Goal: Task Accomplishment & Management: Manage account settings

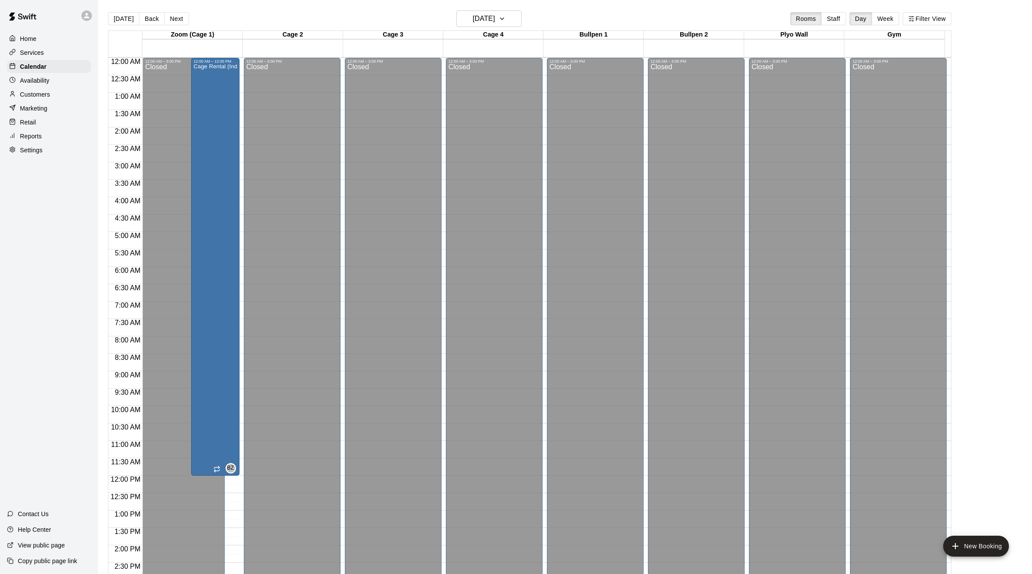
drag, startPoint x: 0, startPoint y: 0, endPoint x: 216, endPoint y: 182, distance: 281.9
click at [216, 182] on div "Cage Rental (Individual)" at bounding box center [215, 351] width 43 height 574
click at [200, 55] on icon "delete" at bounding box center [202, 57] width 6 height 8
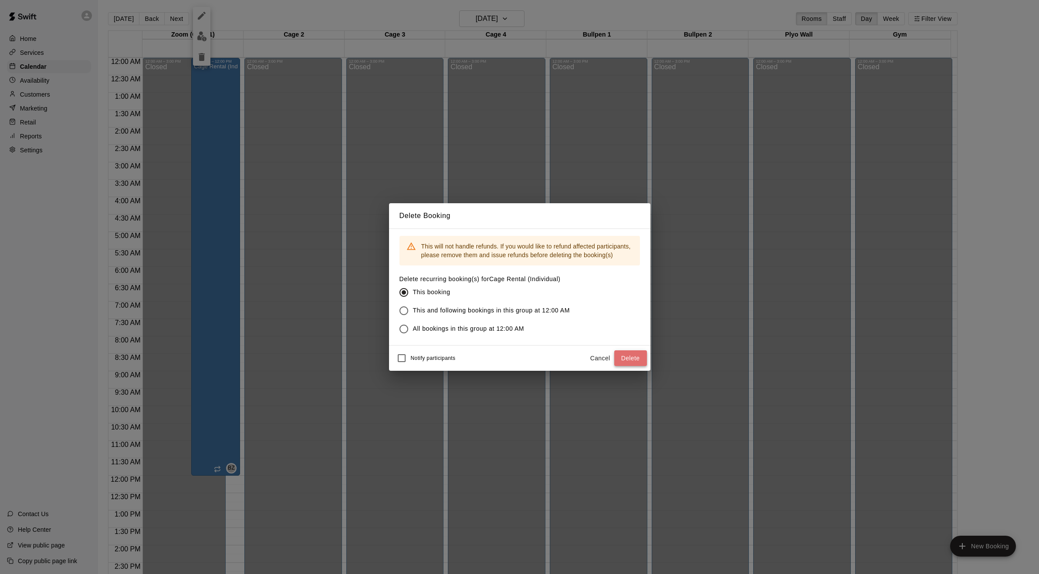
click at [639, 358] on button "Delete" at bounding box center [630, 359] width 33 height 16
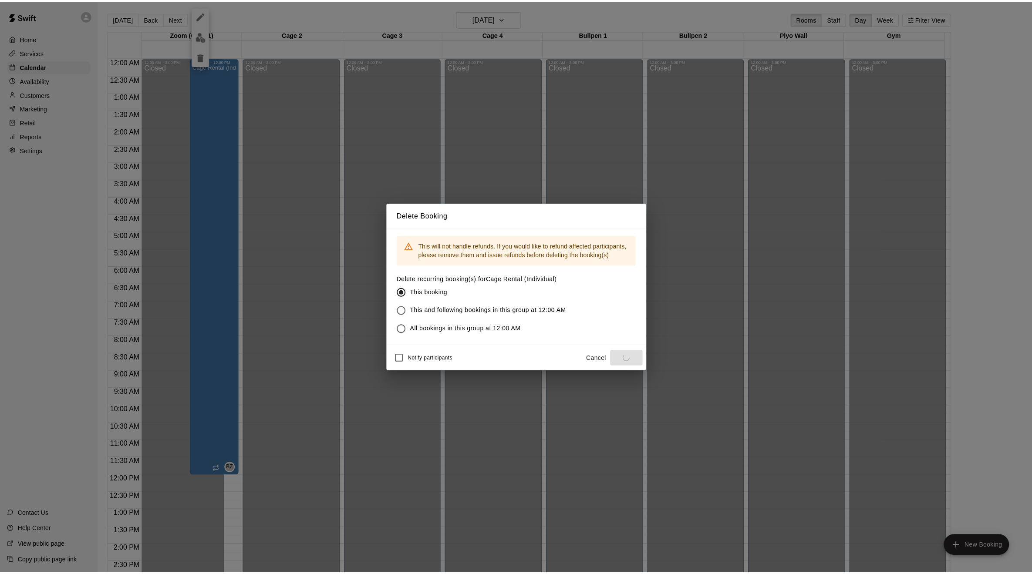
scroll to position [240, 0]
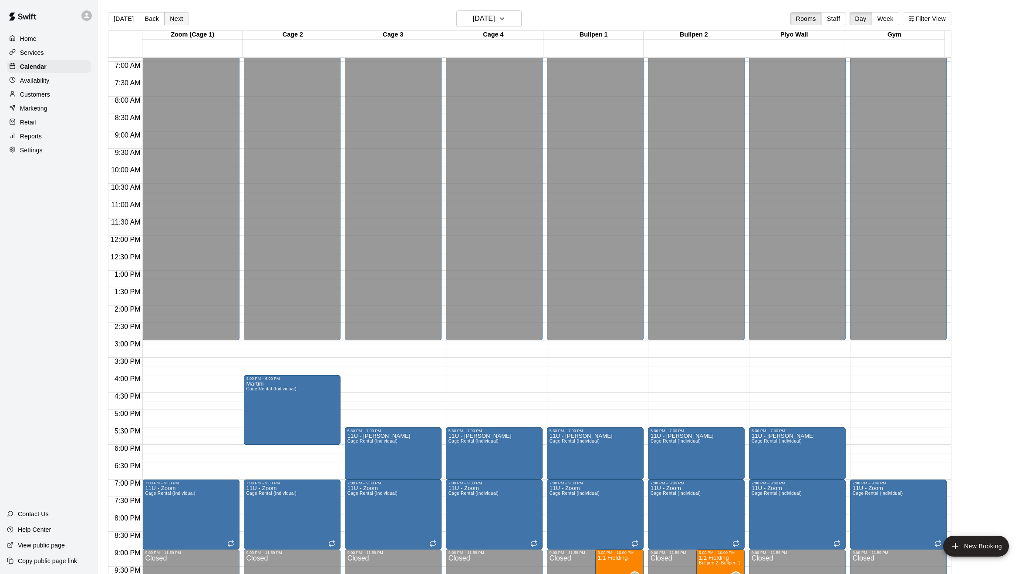
click at [172, 17] on button "Next" at bounding box center [176, 18] width 24 height 13
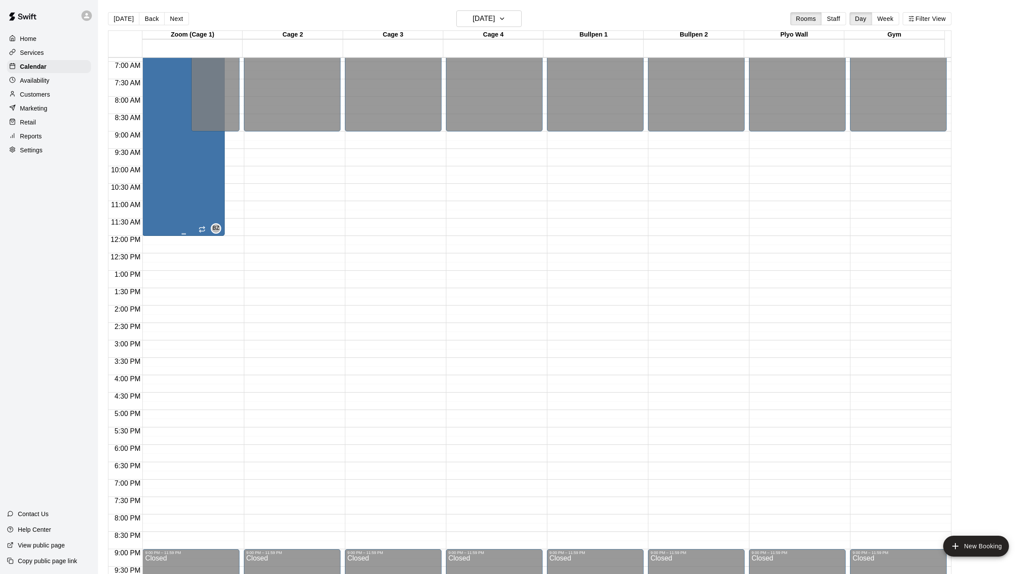
click at [191, 186] on div "Cage Rental (Individual)" at bounding box center [176, 111] width 62 height 574
click at [153, 56] on icon "delete" at bounding box center [153, 57] width 6 height 8
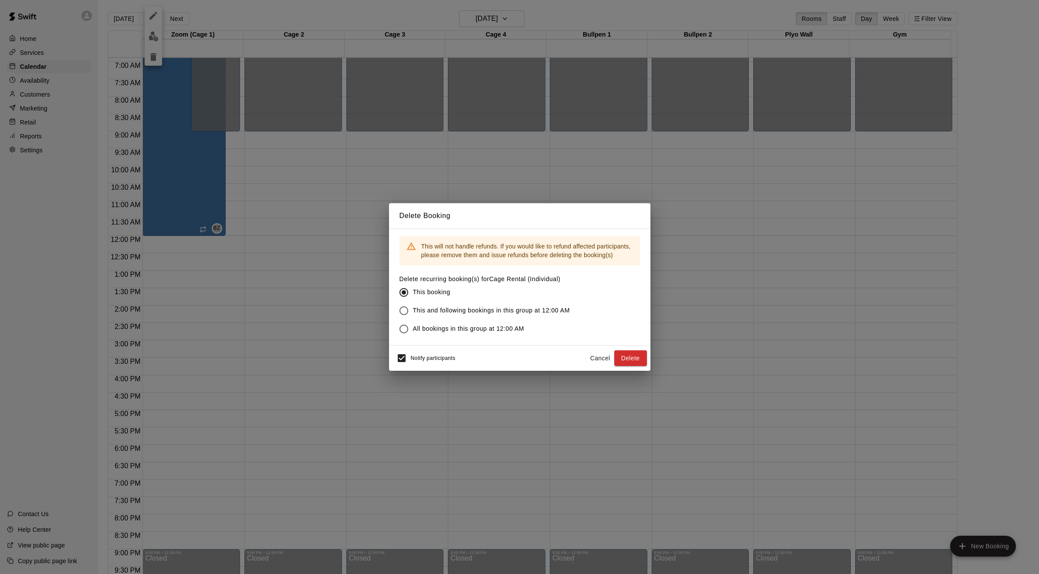
click at [427, 347] on div "Delete Booking This will not handle refunds. If you would like to refund affect…" at bounding box center [519, 287] width 261 height 168
click at [626, 358] on button "Delete" at bounding box center [630, 359] width 33 height 16
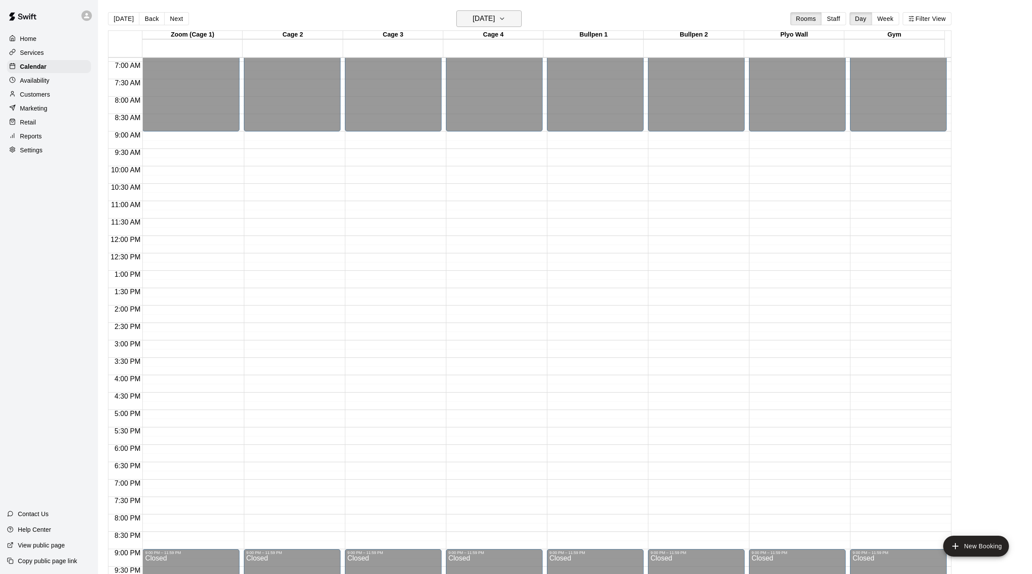
click at [495, 19] on h6 "Saturday Sep 20" at bounding box center [483, 19] width 22 height 12
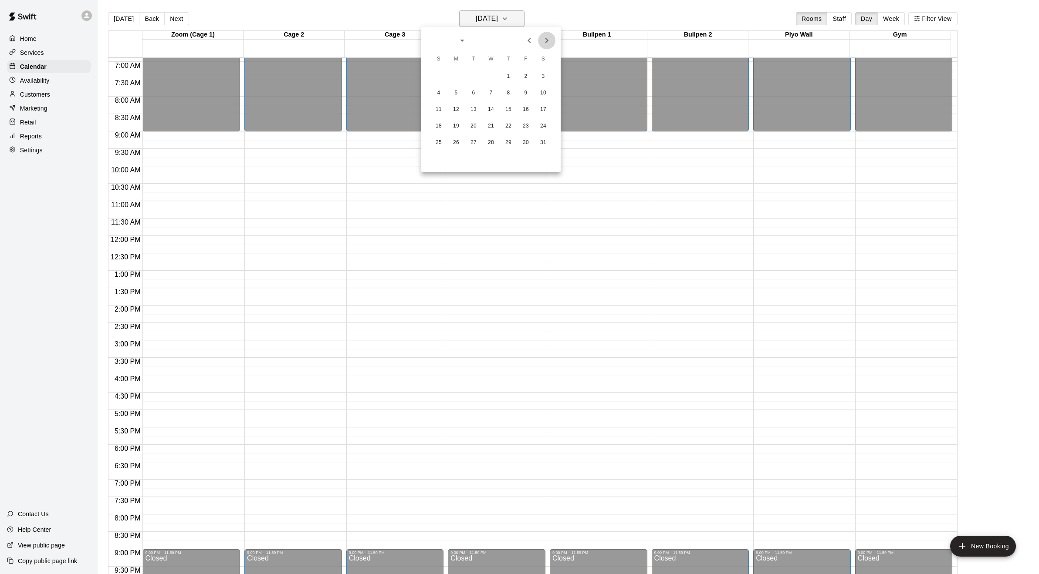
click at [543, 43] on icon "Next month" at bounding box center [546, 40] width 10 height 10
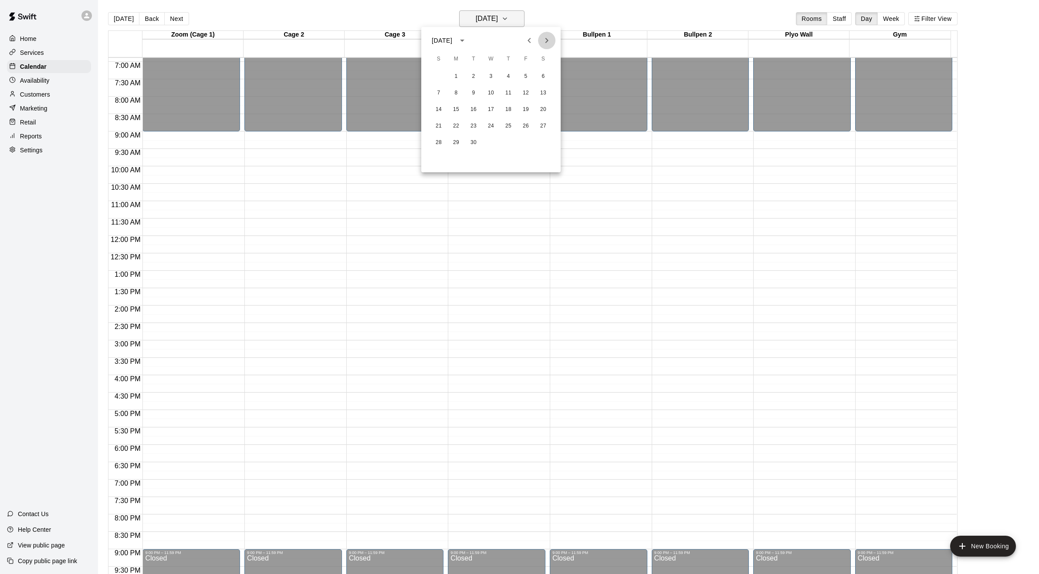
click at [543, 43] on icon "Next month" at bounding box center [546, 40] width 10 height 10
click at [492, 74] on button "1" at bounding box center [491, 77] width 16 height 16
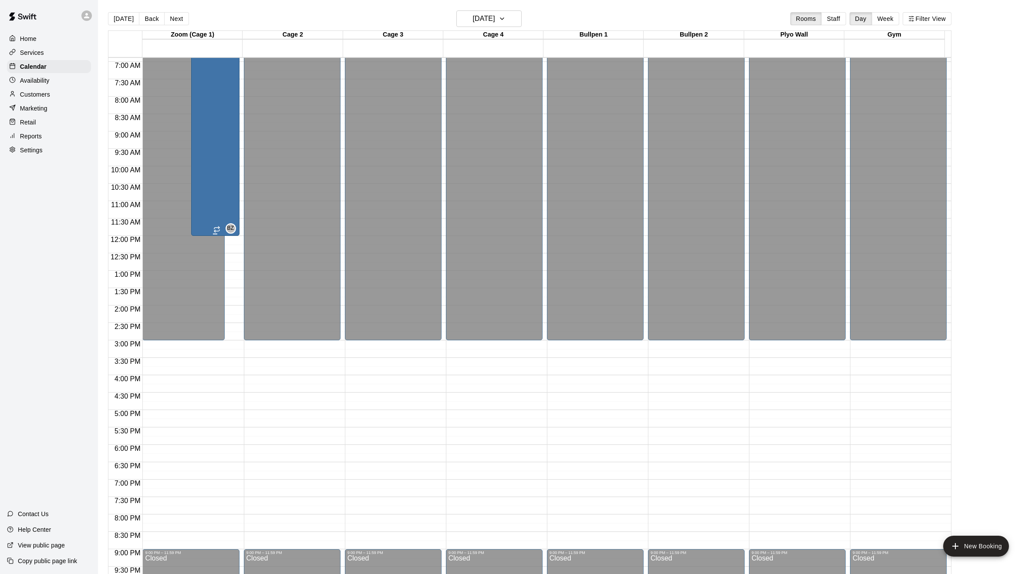
click at [211, 159] on div "Cage Rental (Individual)" at bounding box center [215, 111] width 43 height 574
click at [202, 57] on icon "delete" at bounding box center [202, 57] width 6 height 8
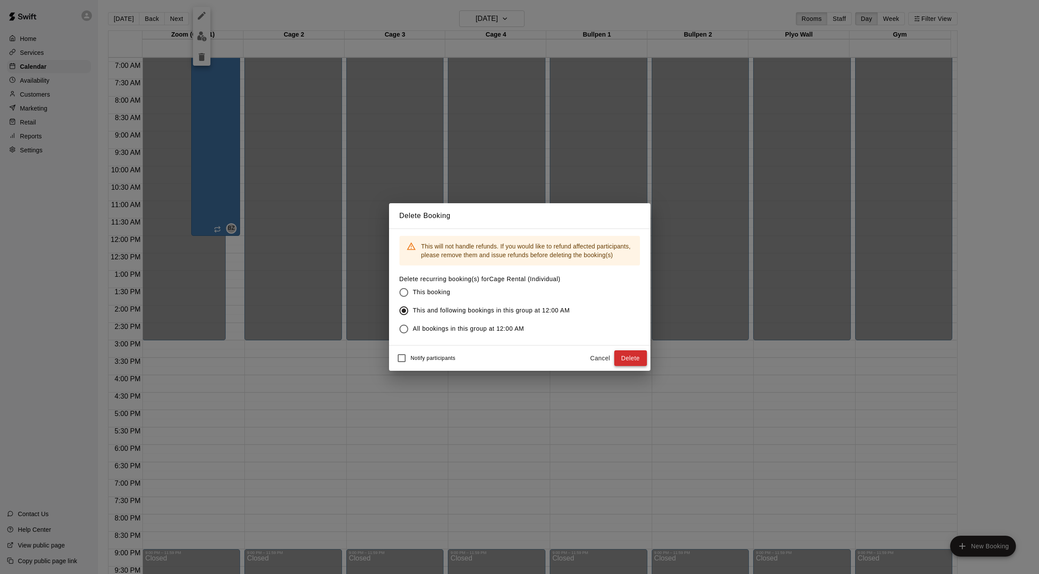
click at [643, 357] on button "Delete" at bounding box center [630, 359] width 33 height 16
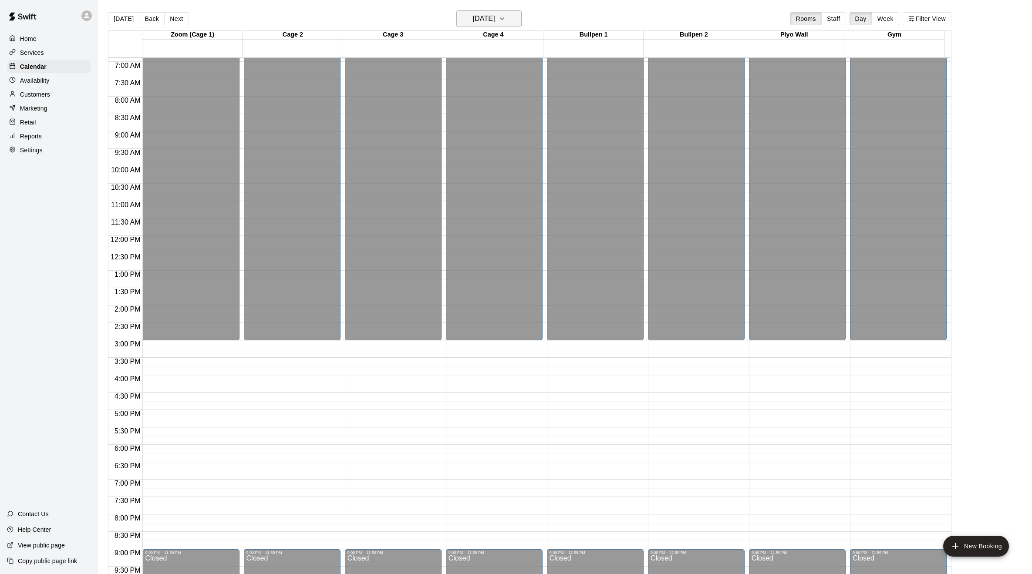
click at [495, 17] on h6 "Wednesday Jul 01" at bounding box center [483, 19] width 22 height 12
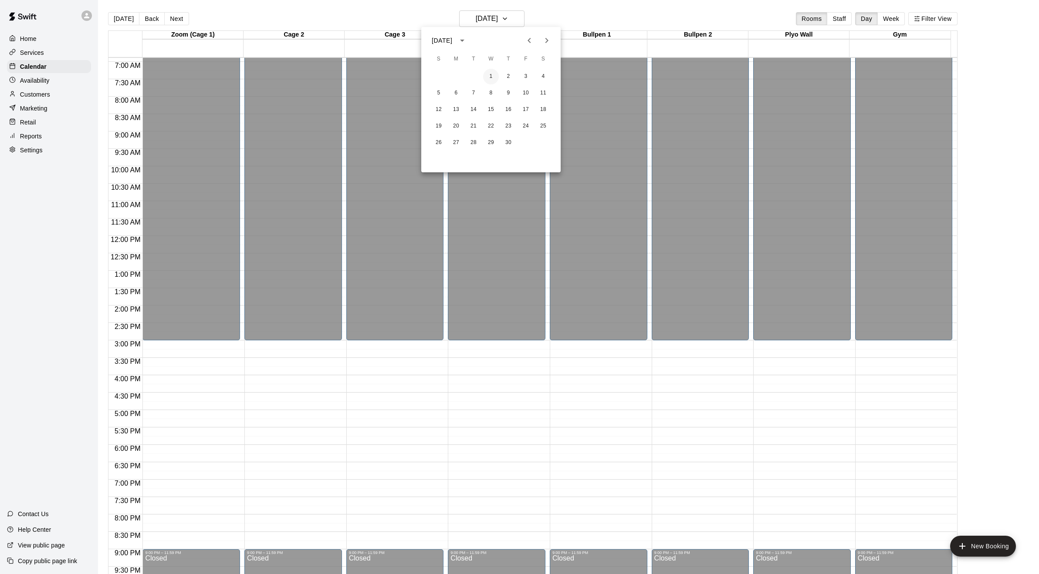
click at [493, 76] on button "1" at bounding box center [491, 77] width 16 height 16
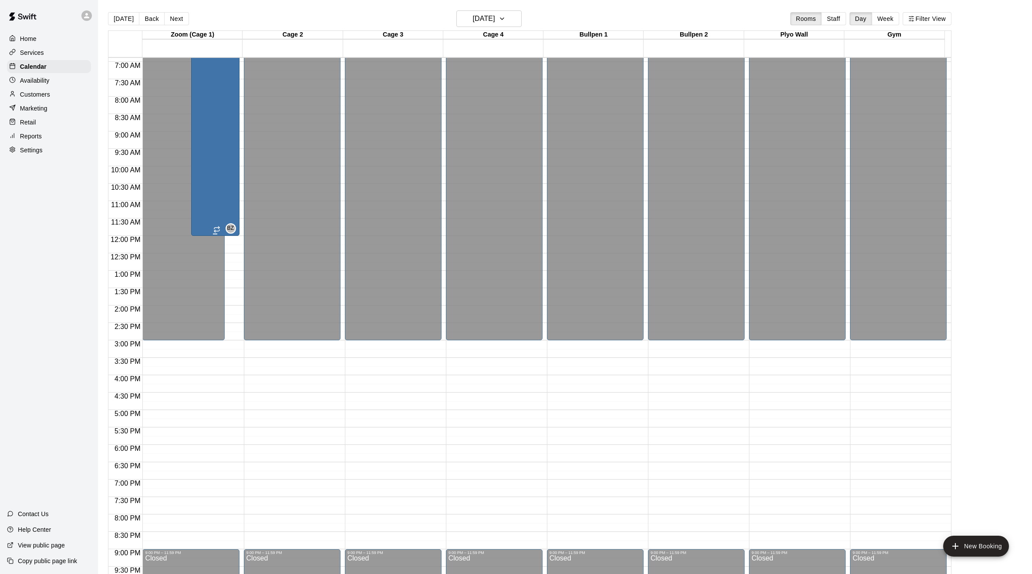
click at [195, 177] on div "Cage Rental (Individual)" at bounding box center [215, 111] width 43 height 574
click at [205, 59] on icon "delete" at bounding box center [201, 57] width 10 height 10
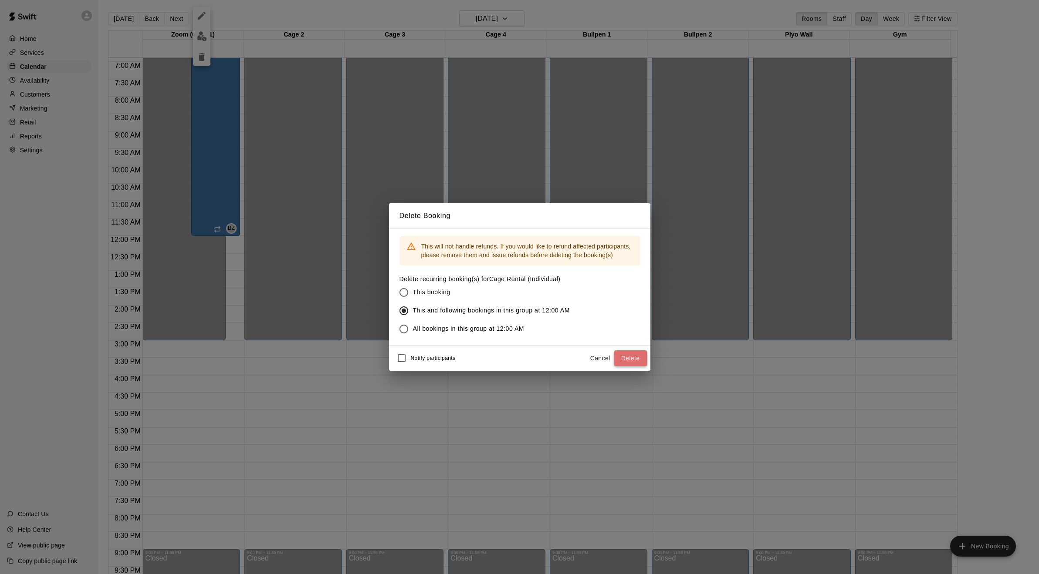
click at [631, 362] on button "Delete" at bounding box center [630, 359] width 33 height 16
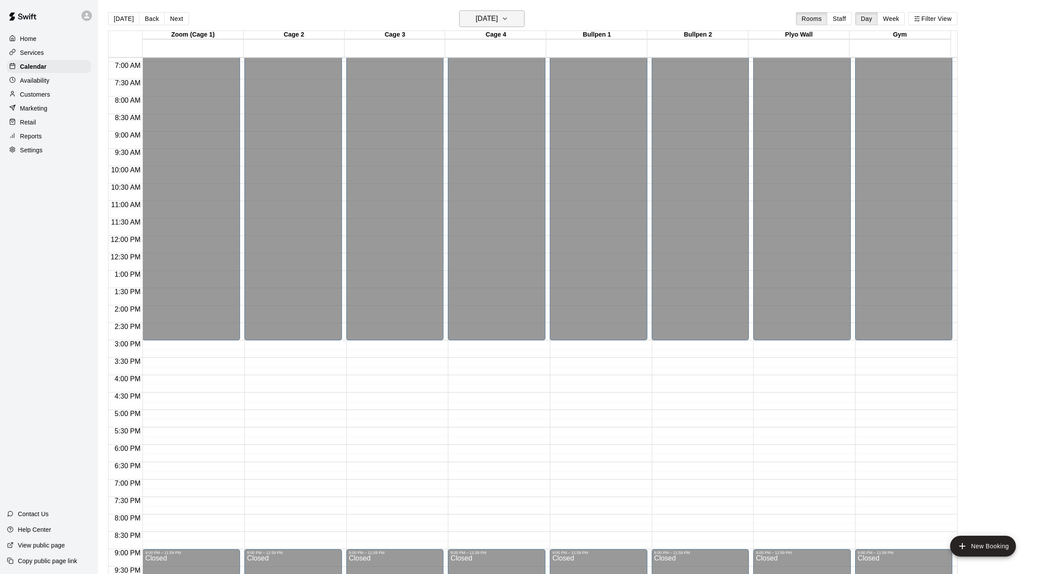
click at [476, 19] on h6 "Wednesday Apr 01" at bounding box center [487, 19] width 22 height 12
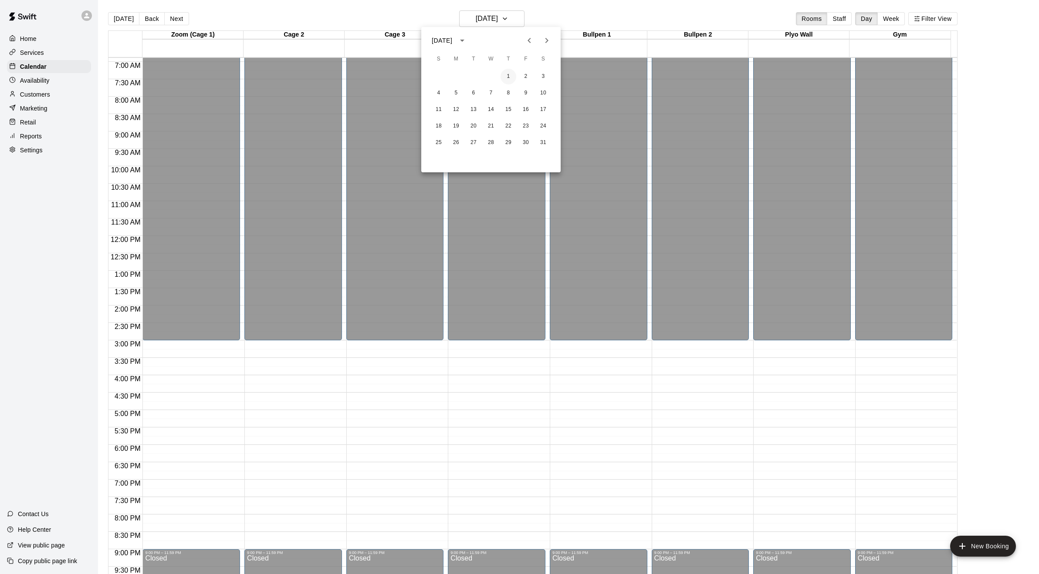
click at [506, 76] on button "1" at bounding box center [508, 77] width 16 height 16
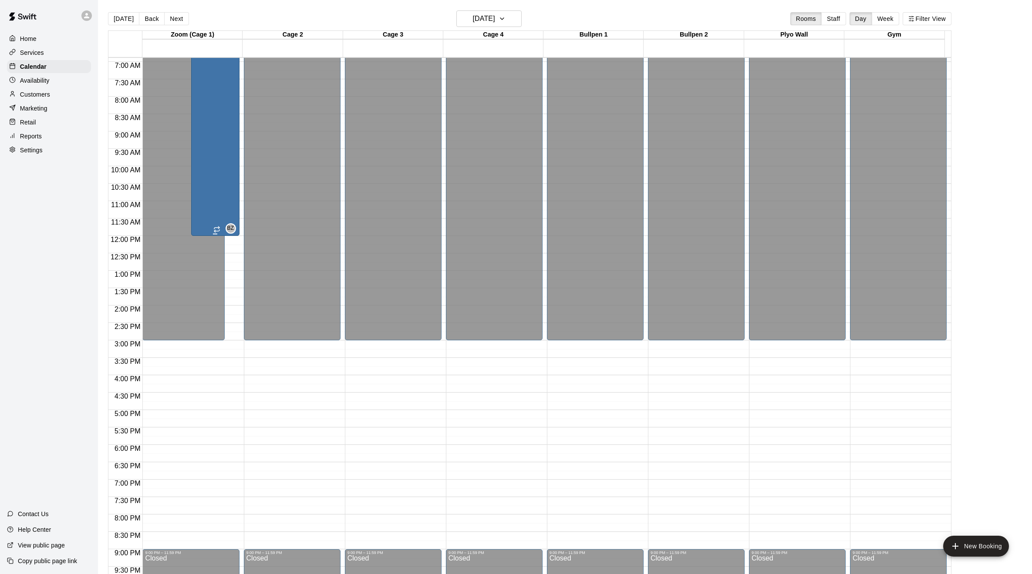
click at [210, 128] on div "Cage Rental (Individual)" at bounding box center [215, 111] width 43 height 574
click at [202, 56] on icon "delete" at bounding box center [202, 57] width 6 height 8
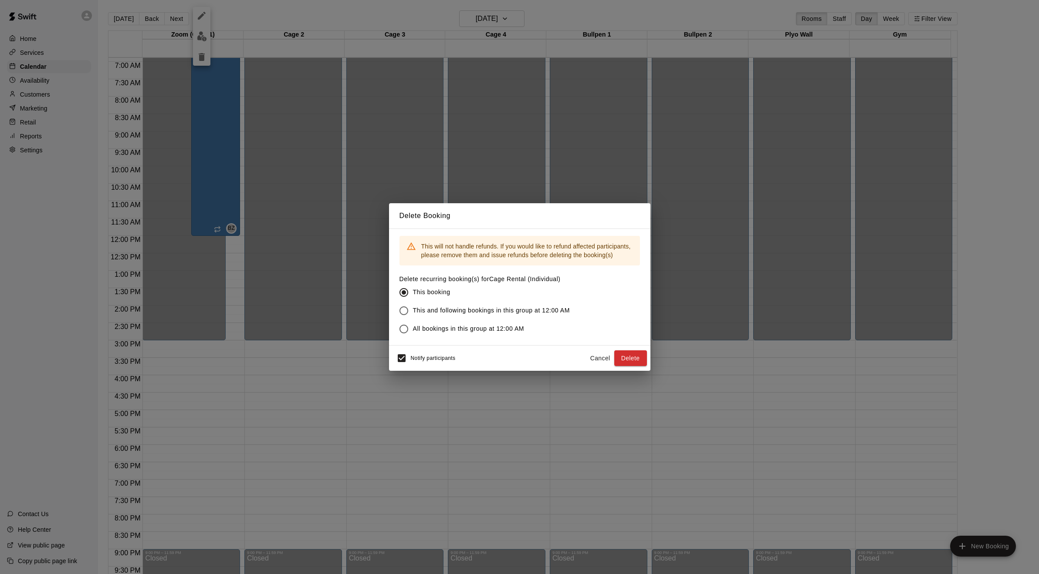
click at [428, 315] on span "This and following bookings in this group at 12:00 AM" at bounding box center [491, 310] width 157 height 9
click at [636, 361] on button "Delete" at bounding box center [630, 359] width 33 height 16
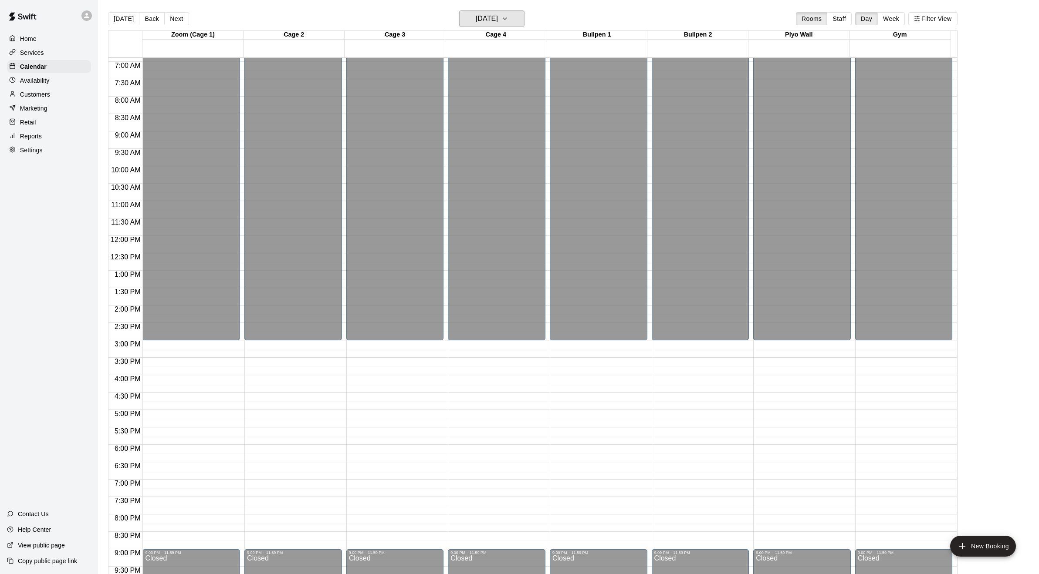
click at [498, 20] on h6 "Thursday Jan 01" at bounding box center [487, 19] width 22 height 12
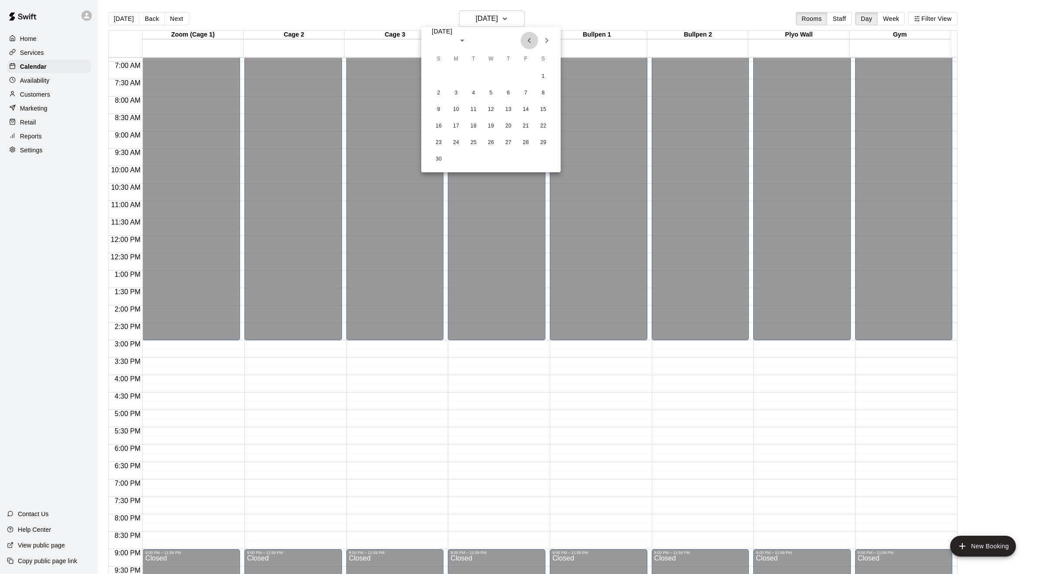
click at [528, 42] on icon "Previous month" at bounding box center [529, 40] width 10 height 10
click at [489, 75] on button "1" at bounding box center [491, 77] width 16 height 16
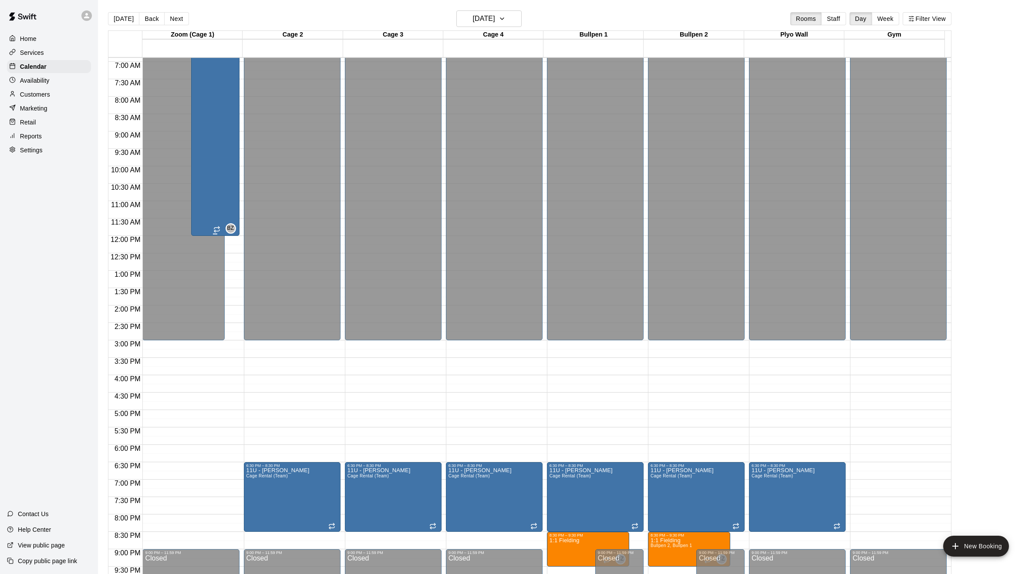
click at [216, 116] on div "Cage Rental (Individual)" at bounding box center [215, 111] width 43 height 574
click at [203, 59] on icon "delete" at bounding box center [202, 57] width 6 height 8
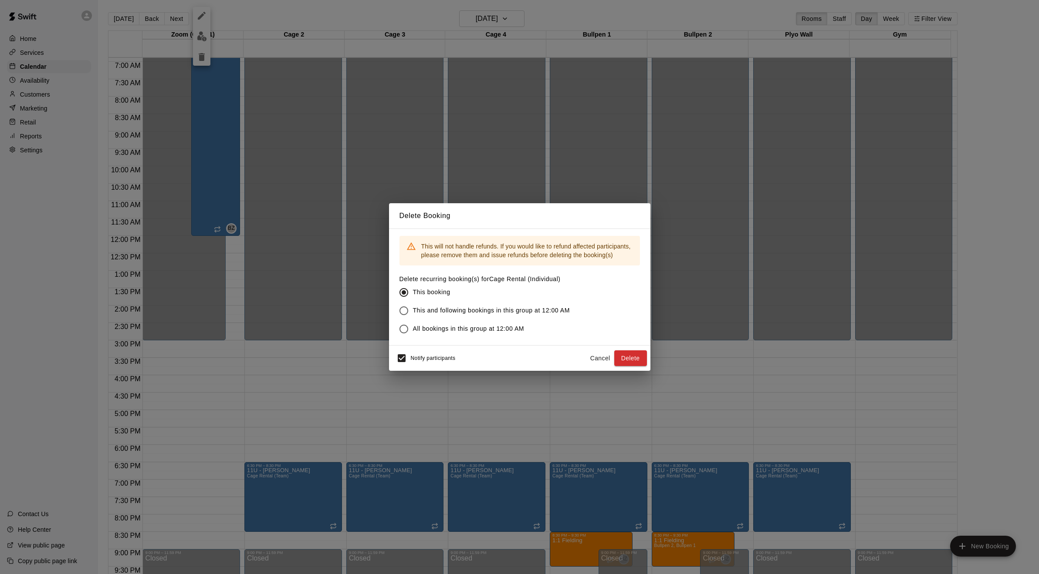
click at [422, 309] on span "This and following bookings in this group at 12:00 AM" at bounding box center [491, 310] width 157 height 9
click at [632, 360] on button "Delete" at bounding box center [630, 359] width 33 height 16
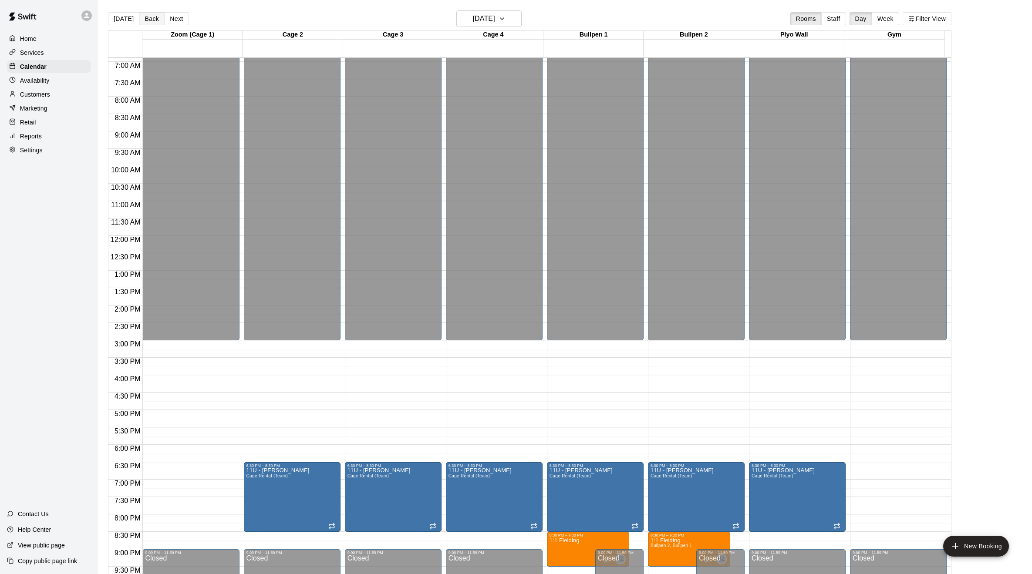
click at [148, 18] on button "Back" at bounding box center [152, 18] width 26 height 13
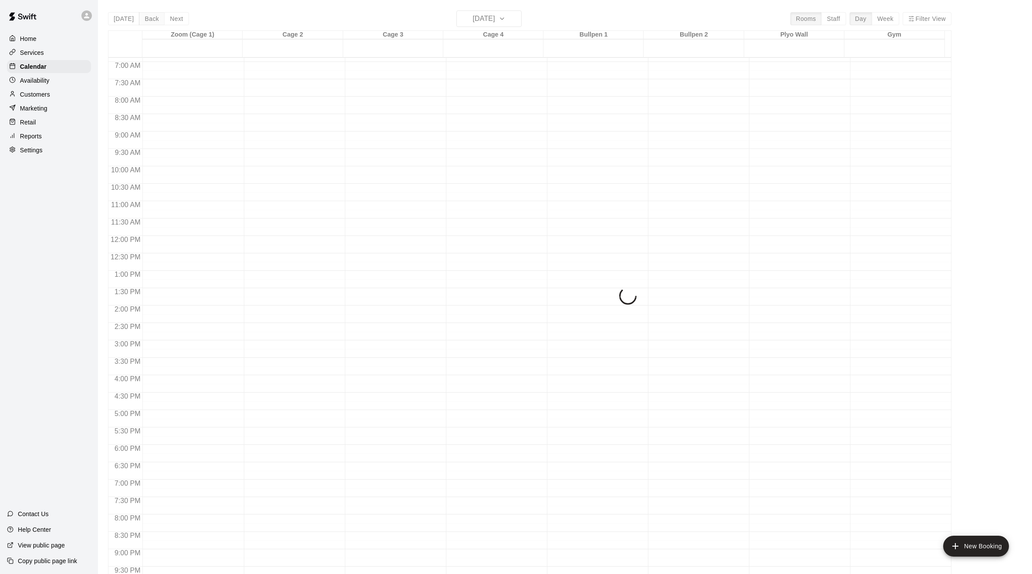
click at [148, 18] on div "Today Back Next Tuesday Sep 30 Rooms Staff Day Week Filter View Zoom (Cage 1) 3…" at bounding box center [530, 297] width 844 height 574
click at [125, 19] on div "Today Back Next Tuesday Sep 30 Rooms Staff Day Week Filter View Zoom (Cage 1) 3…" at bounding box center [530, 297] width 844 height 574
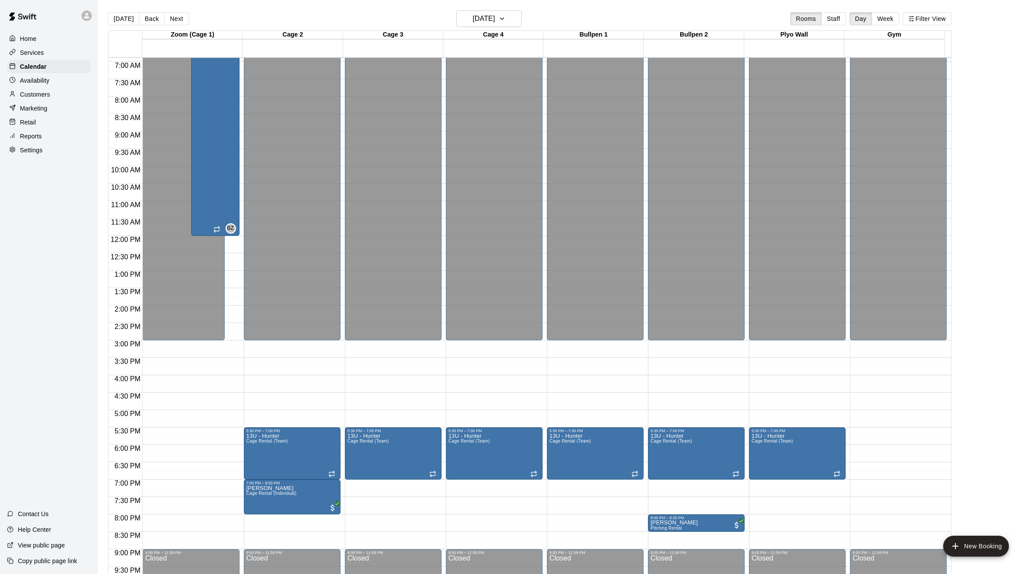
click at [125, 19] on button "[DATE]" at bounding box center [123, 18] width 31 height 13
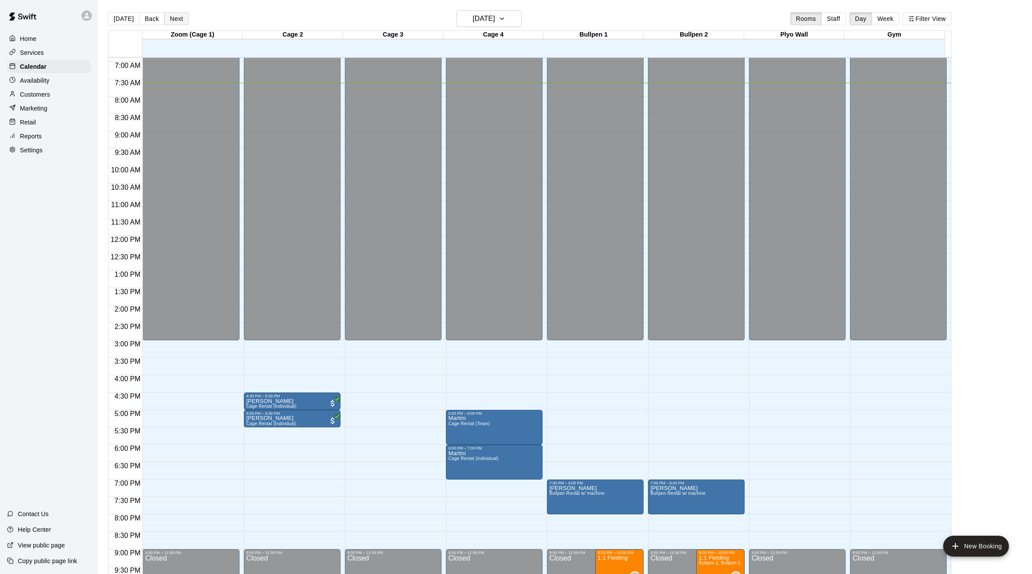
click at [170, 19] on button "Next" at bounding box center [176, 18] width 24 height 13
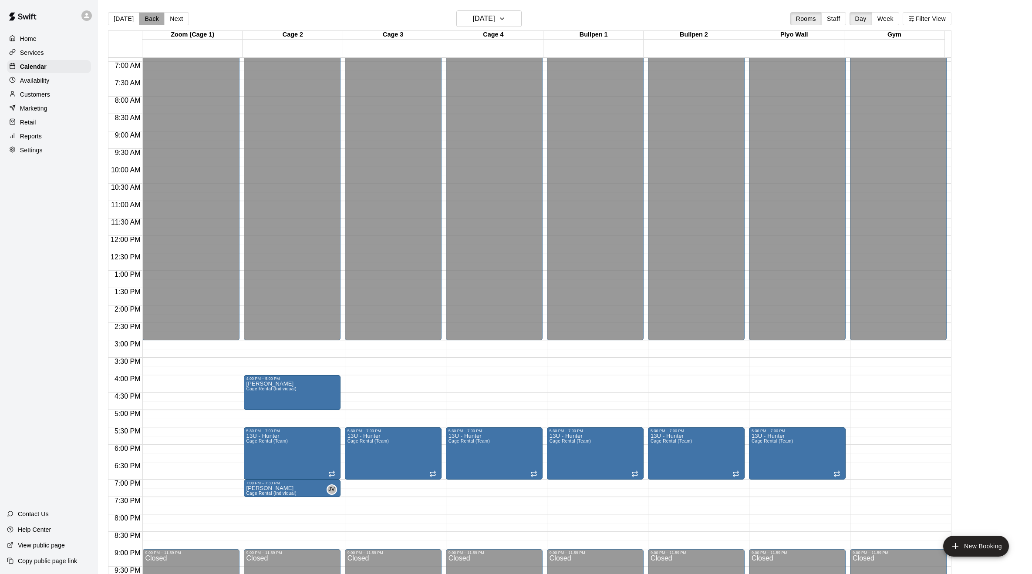
click at [142, 18] on button "Back" at bounding box center [152, 18] width 26 height 13
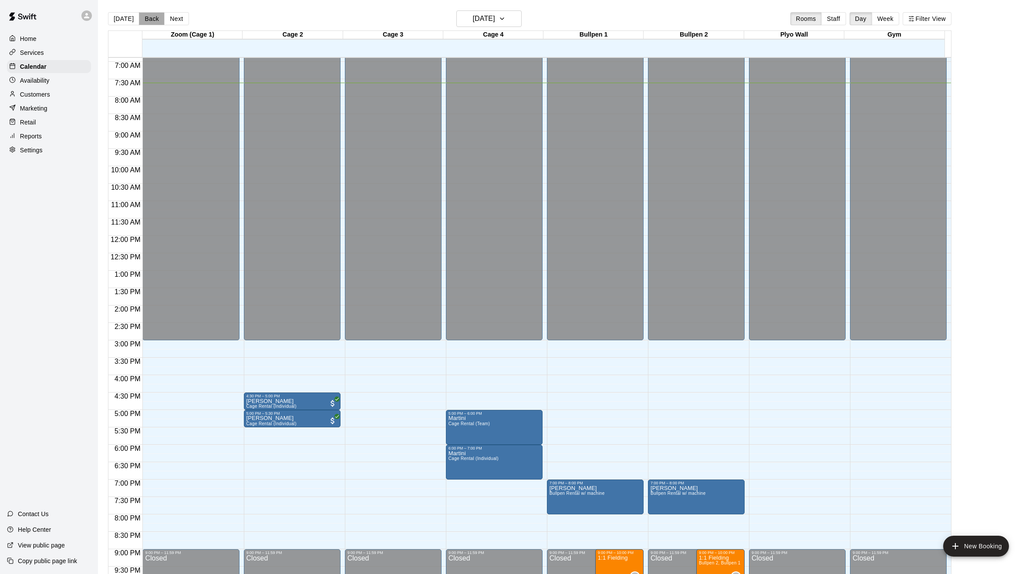
click at [145, 19] on button "Back" at bounding box center [152, 18] width 26 height 13
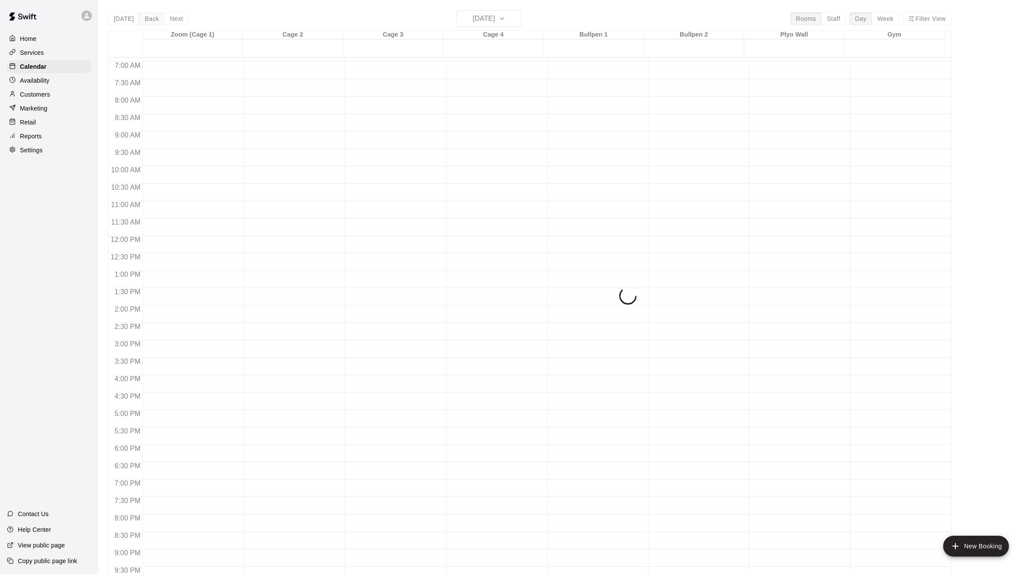
click at [145, 19] on div "Today Back Next Sunday Sep 14 Rooms Staff Day Week Filter View Zoom (Cage 1) 14…" at bounding box center [530, 297] width 844 height 574
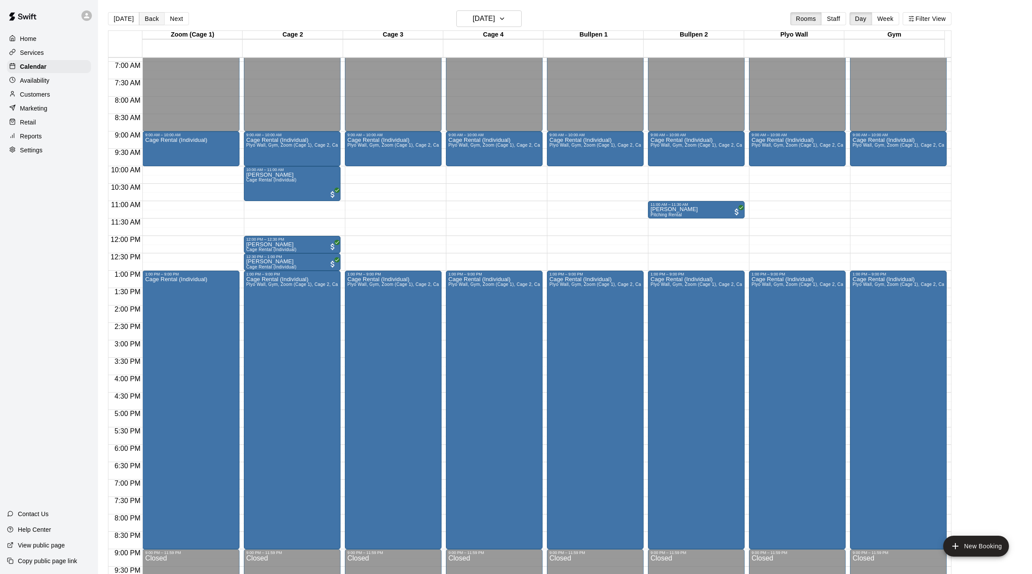
click at [145, 19] on button "Back" at bounding box center [152, 18] width 26 height 13
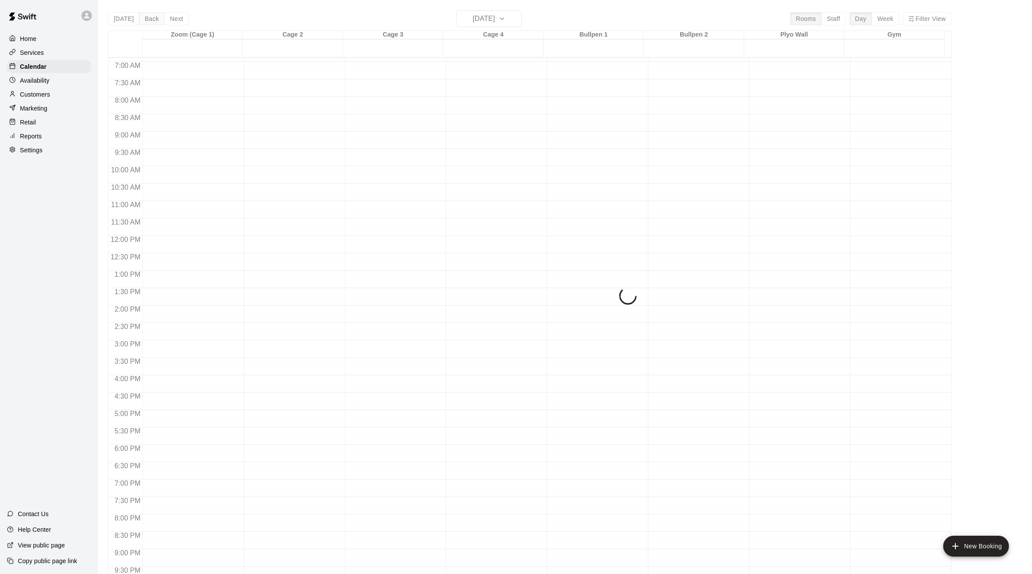
click at [145, 19] on div "Today Back Next Saturday Sep 13 Rooms Staff Day Week Filter View Zoom (Cage 1) …" at bounding box center [530, 297] width 844 height 574
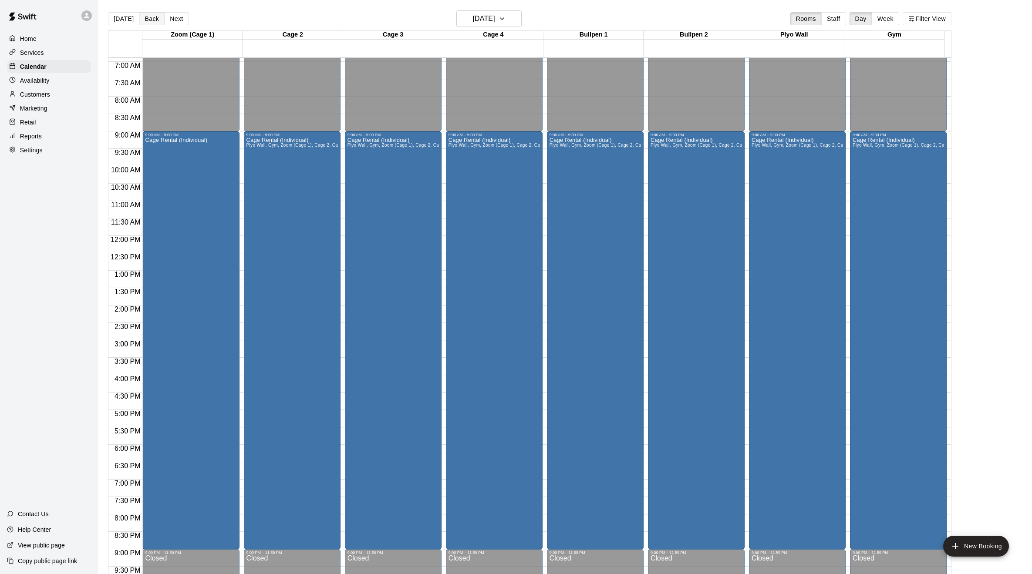
click at [153, 21] on button "Back" at bounding box center [152, 18] width 26 height 13
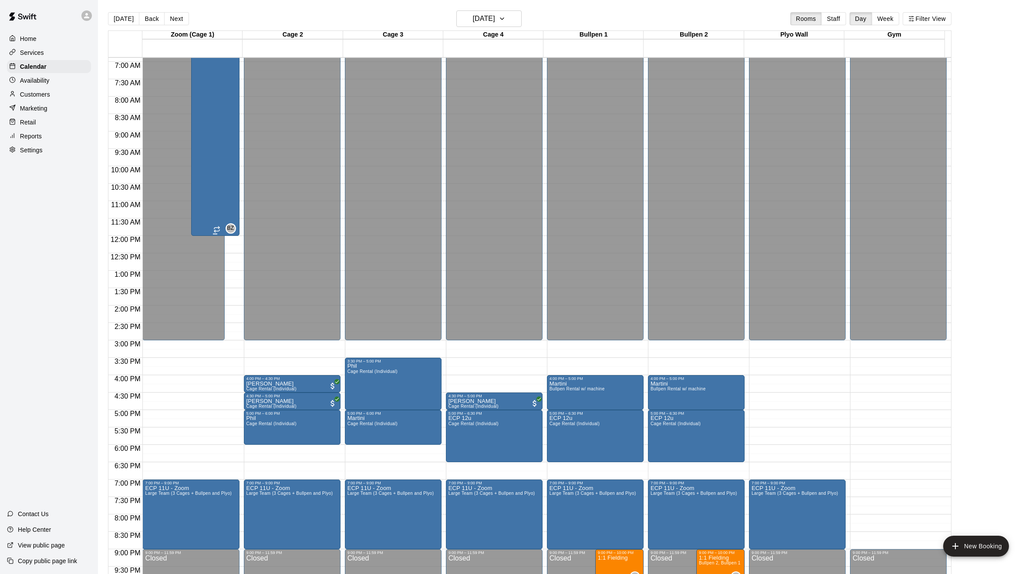
click at [217, 172] on div "Cage Rental (Individual)" at bounding box center [215, 111] width 43 height 574
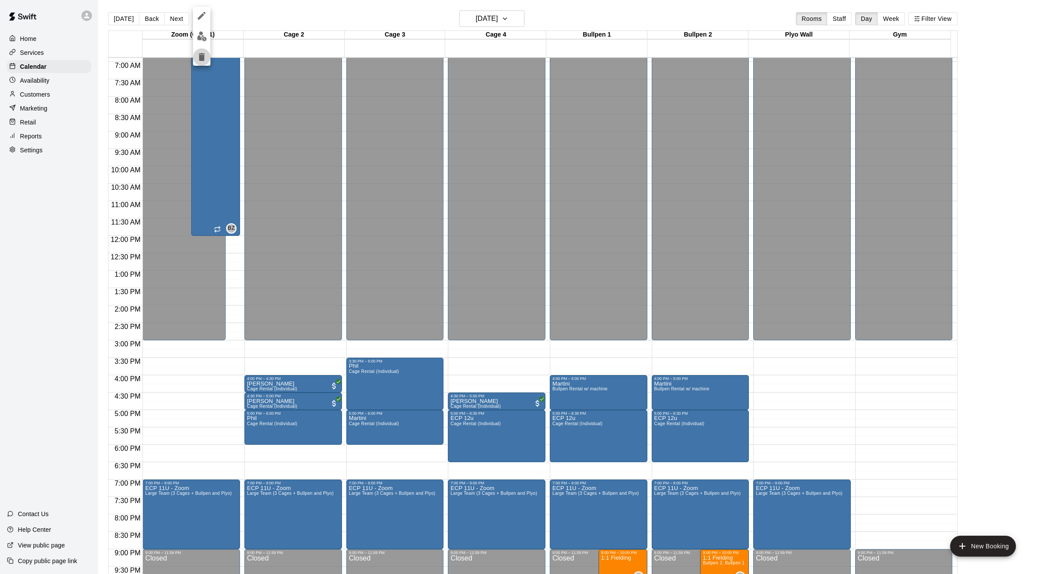
click at [202, 58] on icon "delete" at bounding box center [202, 57] width 6 height 8
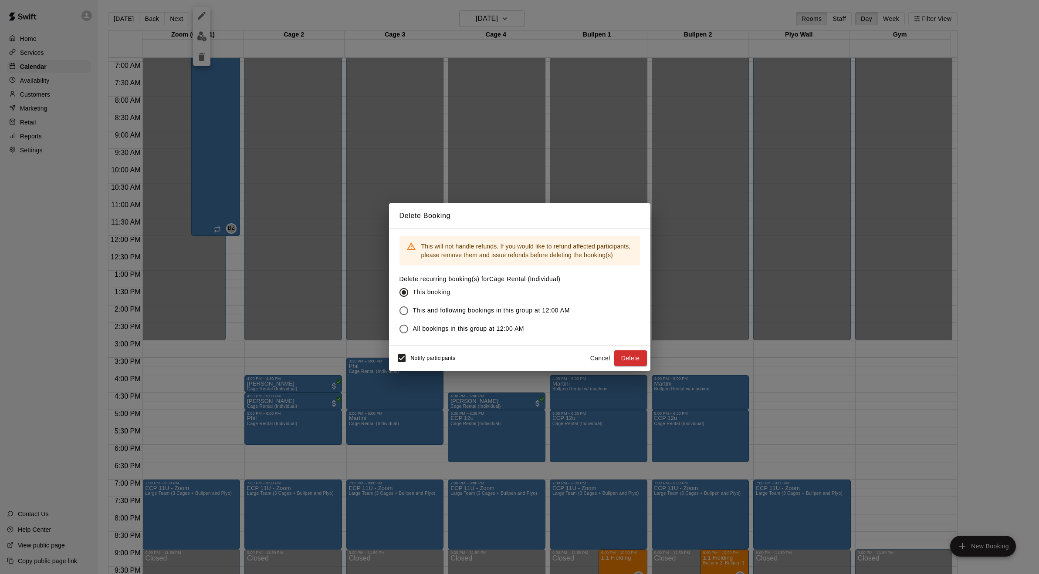
click at [467, 310] on span "This and following bookings in this group at 12:00 AM" at bounding box center [491, 310] width 157 height 9
click at [628, 359] on button "Delete" at bounding box center [630, 359] width 33 height 16
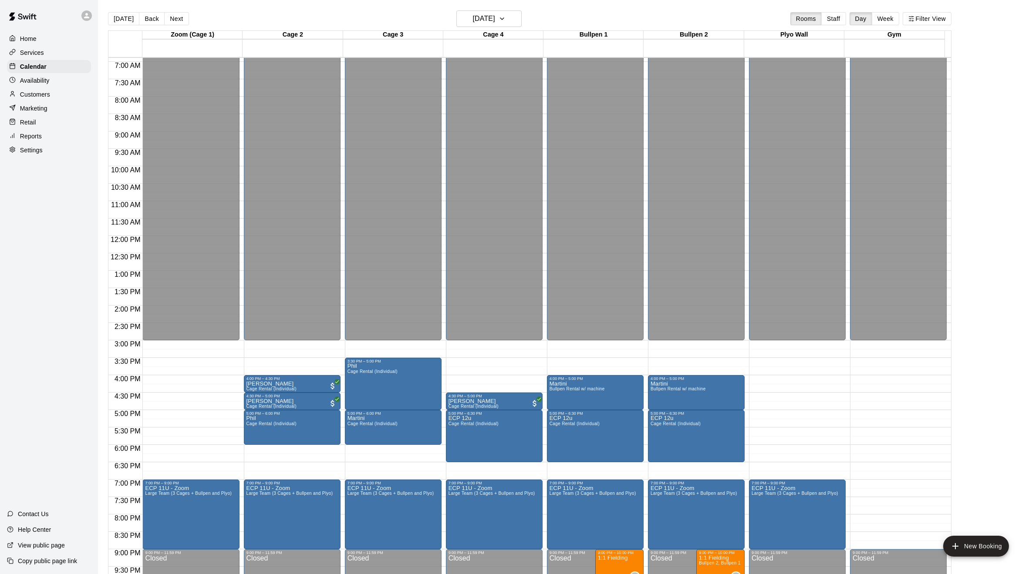
click at [148, 17] on button "Back" at bounding box center [152, 18] width 26 height 13
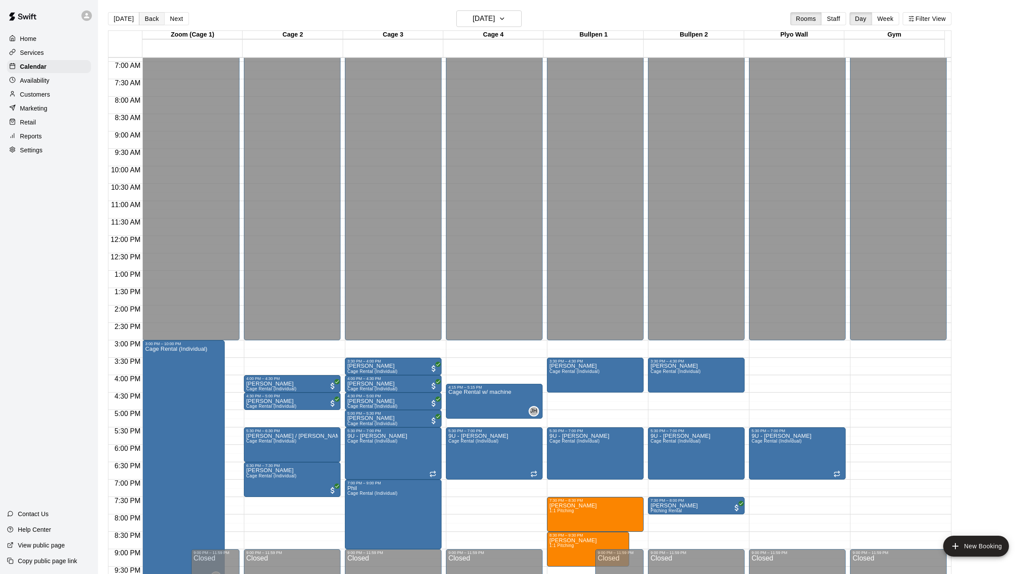
click at [155, 20] on button "Back" at bounding box center [152, 18] width 26 height 13
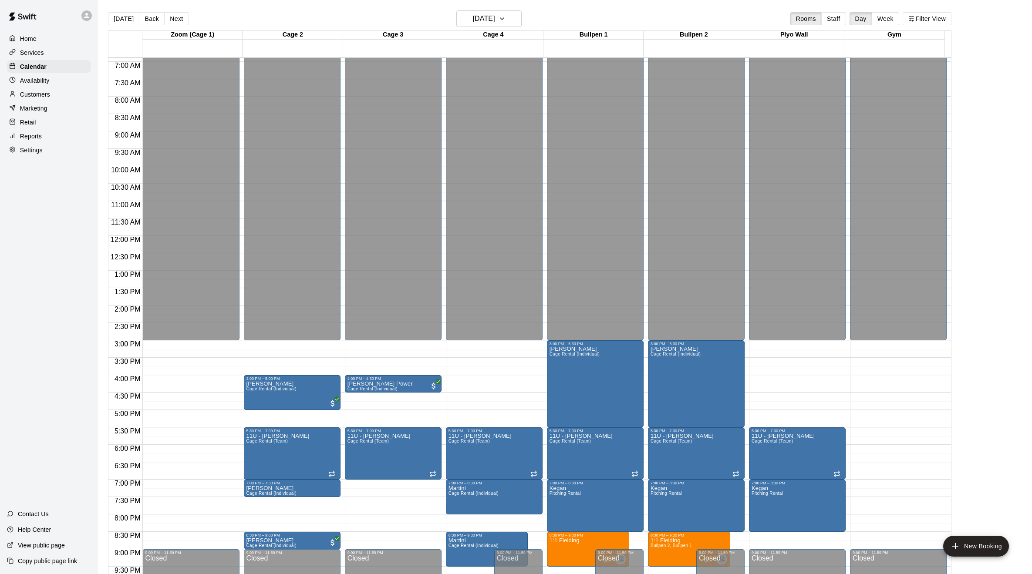
click at [148, 20] on button "Back" at bounding box center [152, 18] width 26 height 13
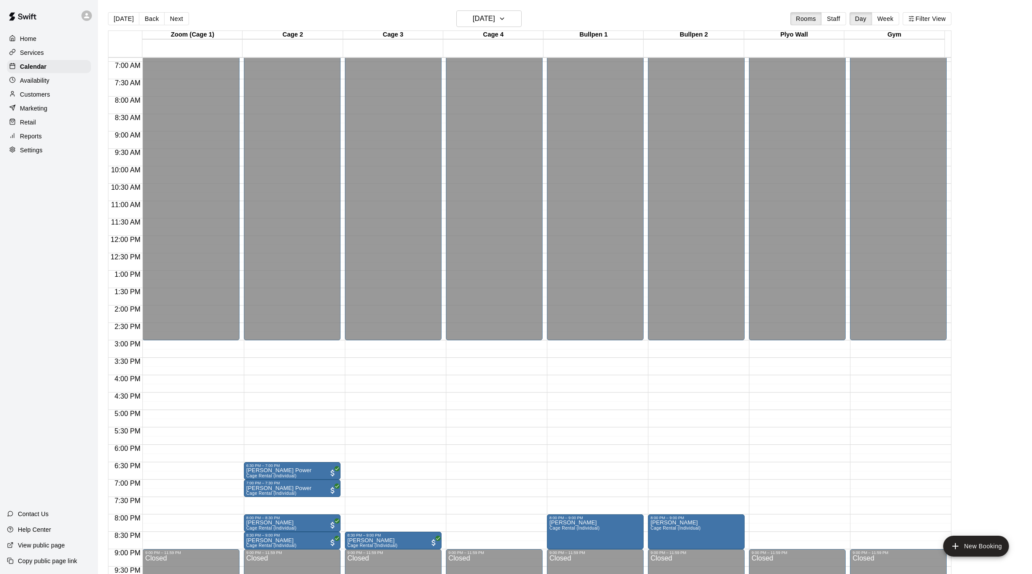
click at [149, 20] on button "Back" at bounding box center [152, 18] width 26 height 13
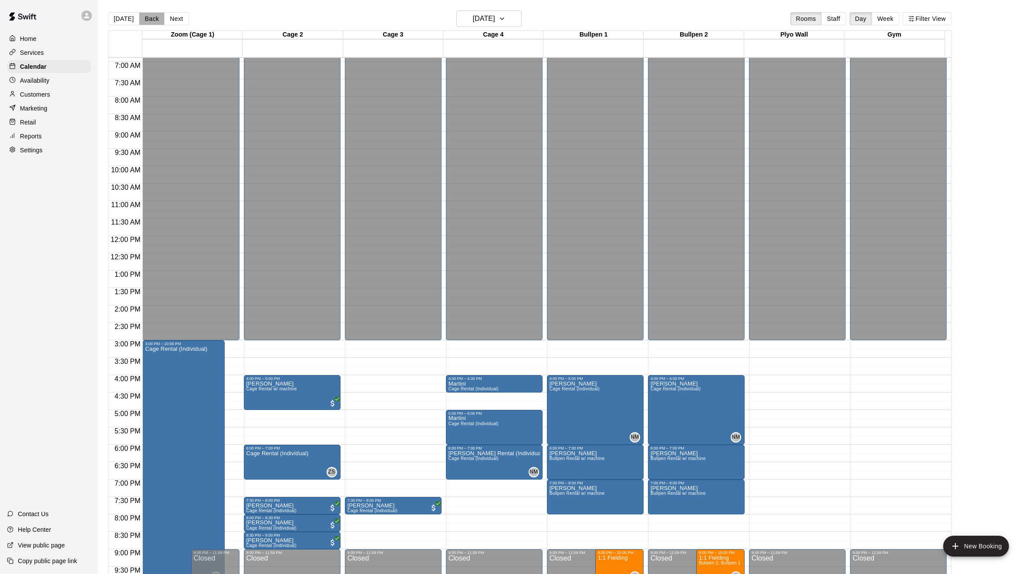
drag, startPoint x: 144, startPoint y: 20, endPoint x: 156, endPoint y: 30, distance: 16.4
click at [144, 20] on button "Back" at bounding box center [152, 18] width 26 height 13
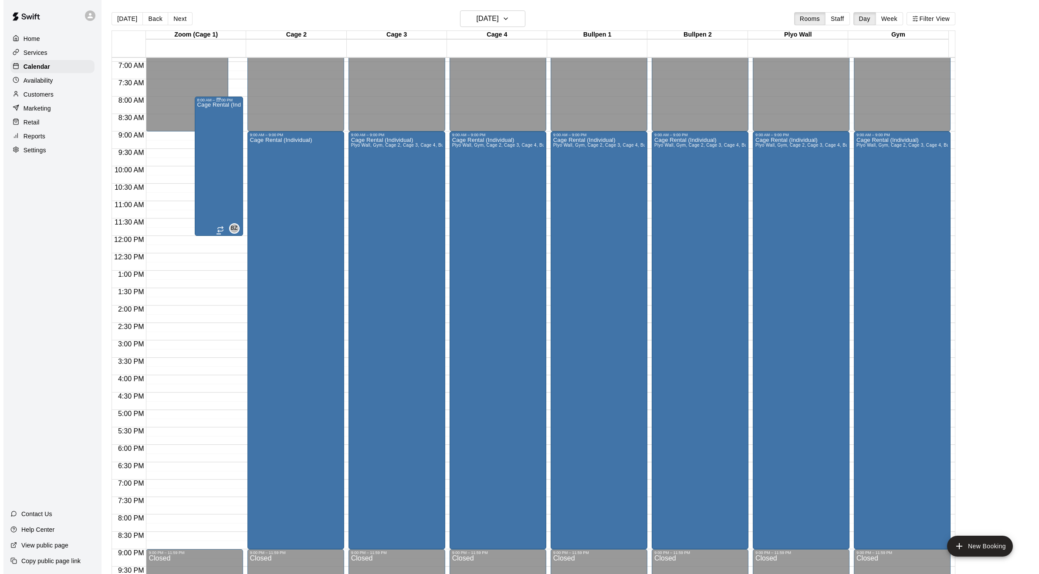
scroll to position [140, 0]
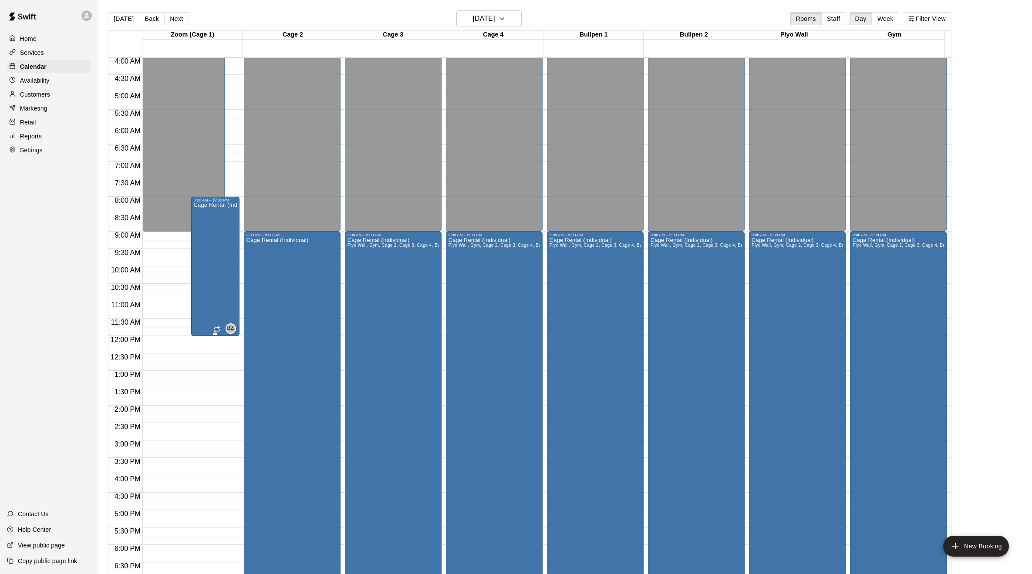
click at [214, 235] on div "Cage Rental (Individual)" at bounding box center [215, 489] width 43 height 574
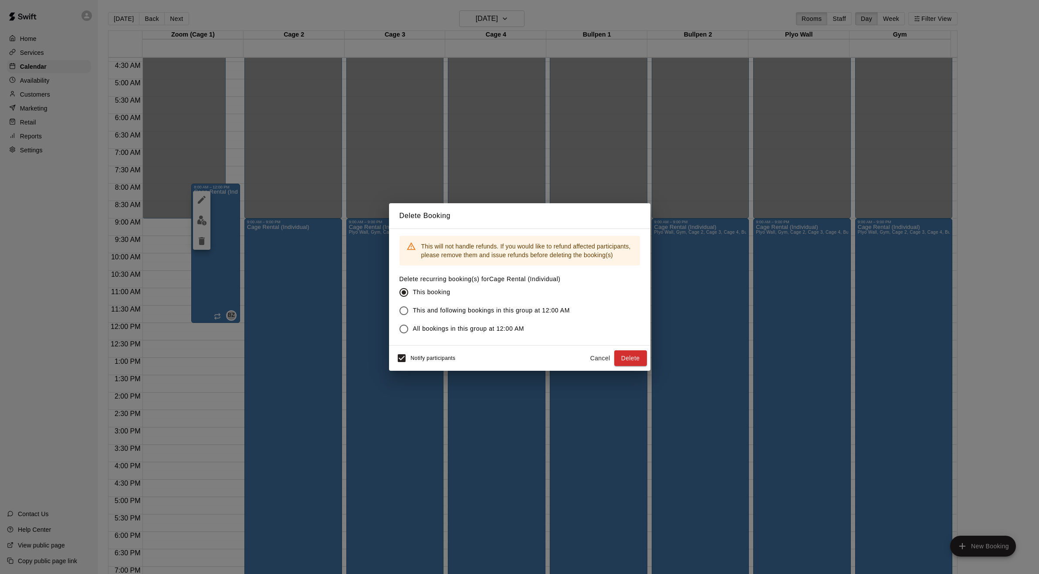
click at [428, 329] on span "All bookings in this group at 12:00 AM" at bounding box center [468, 328] width 111 height 9
click at [630, 360] on button "Delete" at bounding box center [630, 359] width 33 height 16
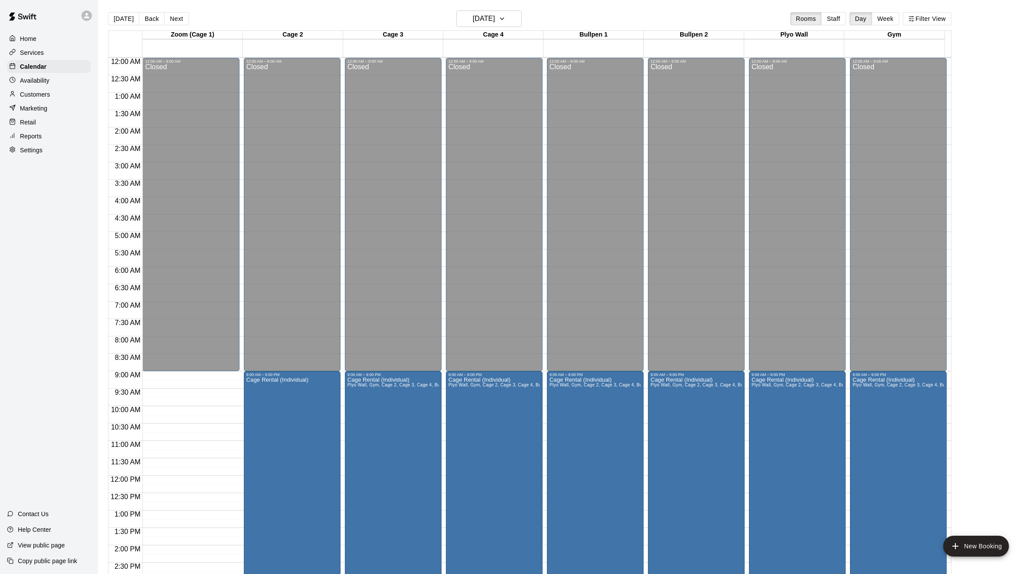
scroll to position [153, 0]
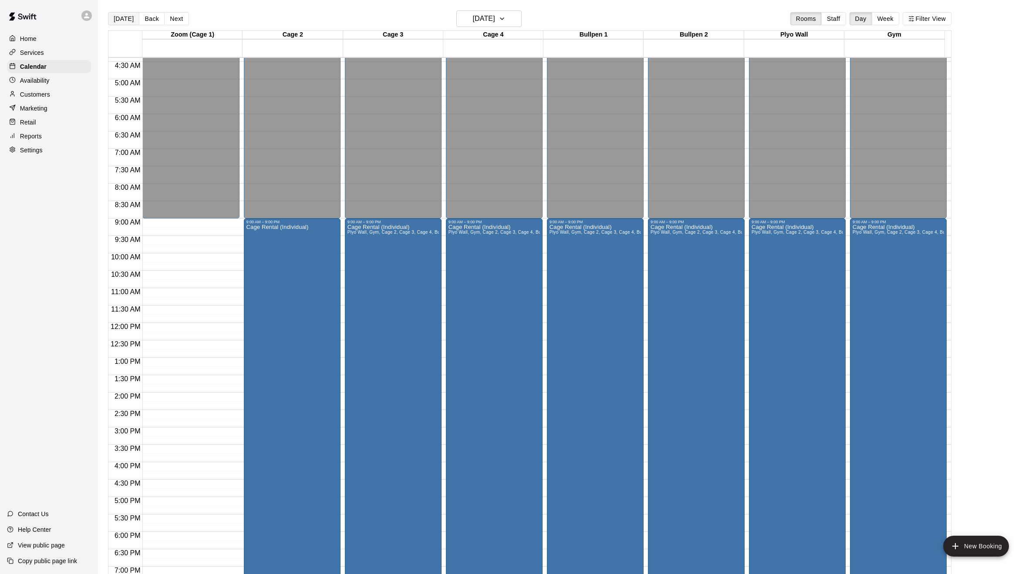
click at [120, 19] on button "[DATE]" at bounding box center [123, 18] width 31 height 13
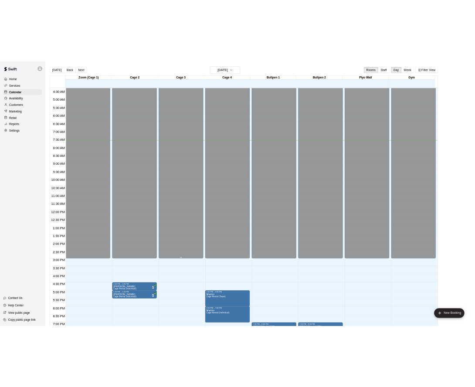
scroll to position [310, 0]
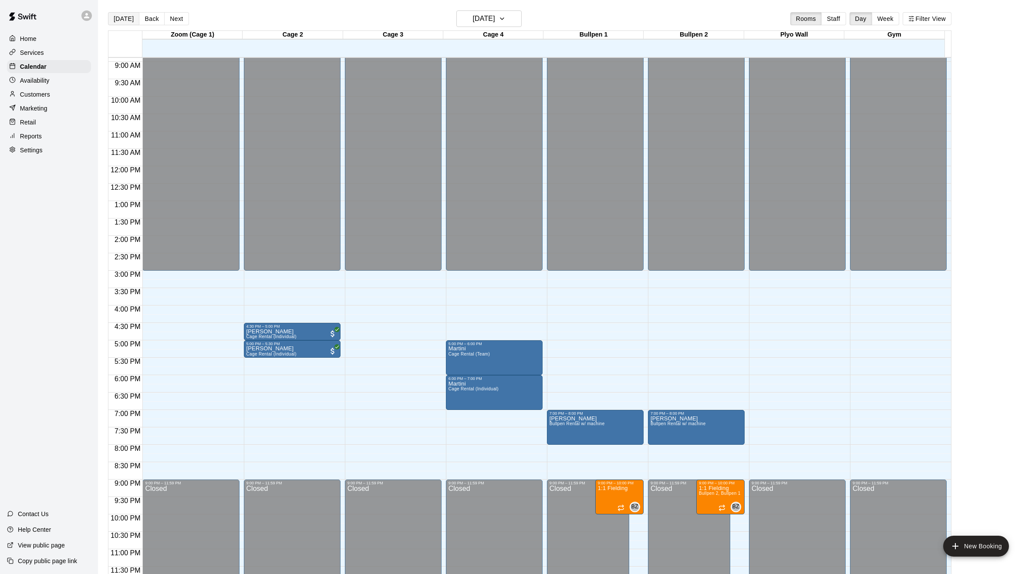
click at [125, 19] on button "[DATE]" at bounding box center [123, 18] width 31 height 13
click at [120, 15] on button "[DATE]" at bounding box center [123, 18] width 31 height 13
click at [511, 20] on button "Monday Sep 15" at bounding box center [488, 18] width 65 height 17
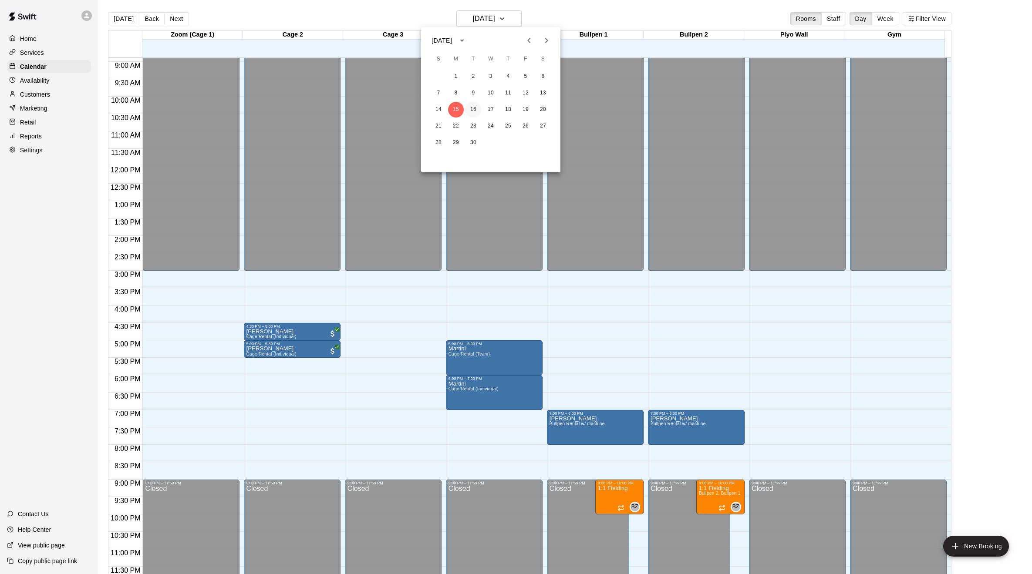
click at [476, 110] on button "16" at bounding box center [474, 110] width 16 height 16
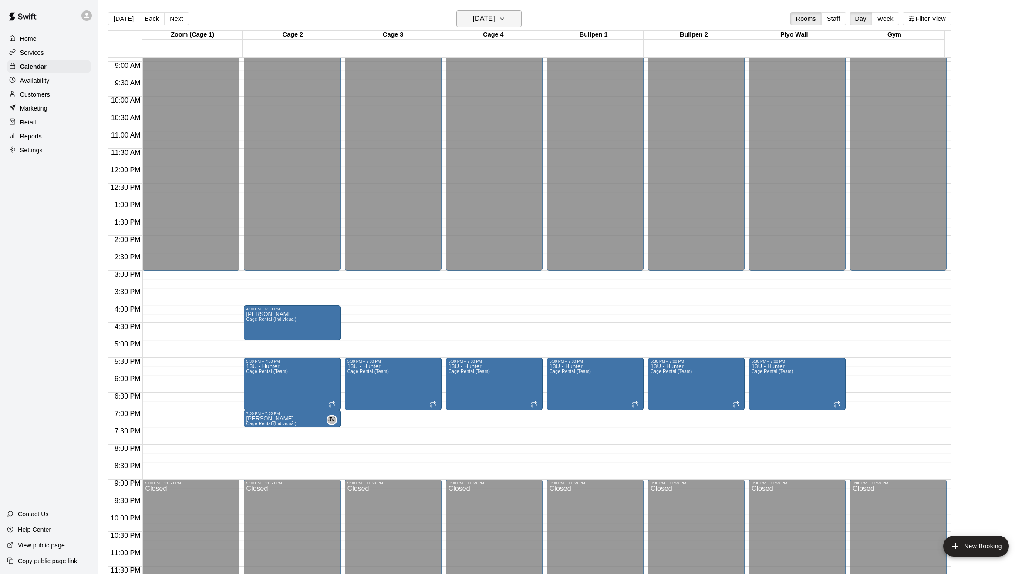
click at [495, 19] on h6 "Tuesday Sep 16" at bounding box center [483, 19] width 22 height 12
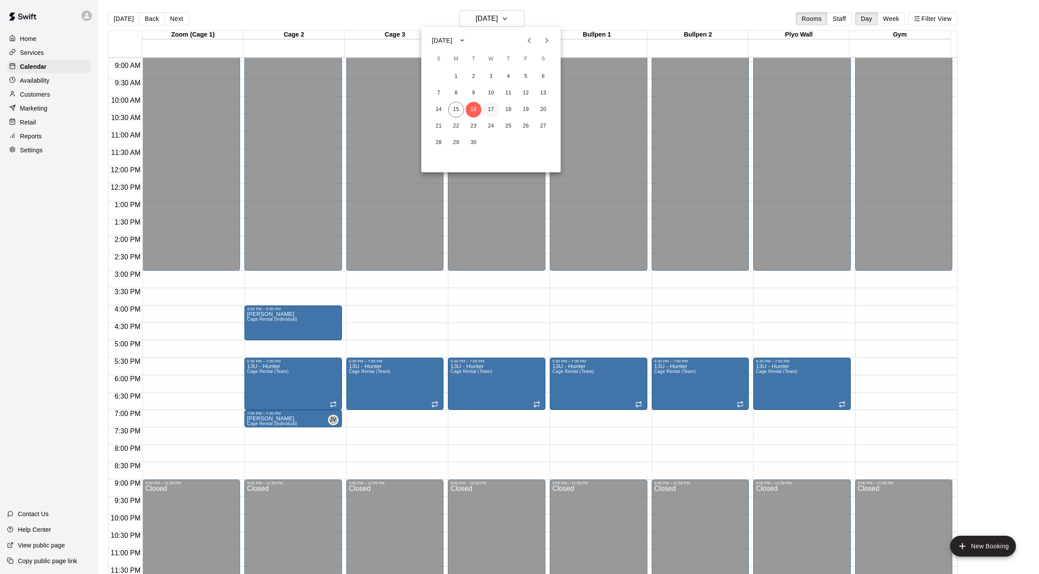
click at [492, 110] on button "17" at bounding box center [491, 110] width 16 height 16
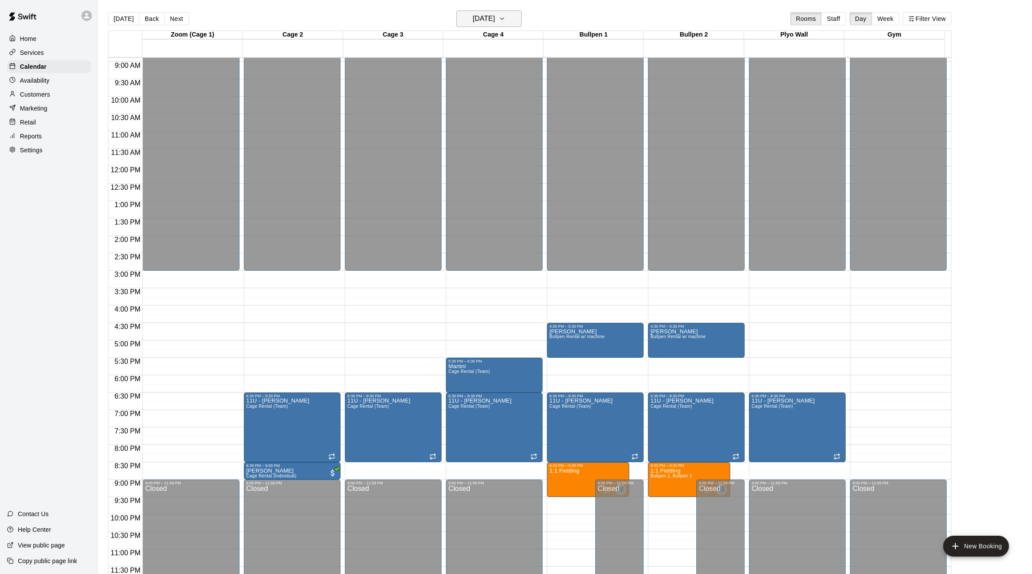
click at [495, 17] on h6 "Wednesday Sep 17" at bounding box center [483, 19] width 22 height 12
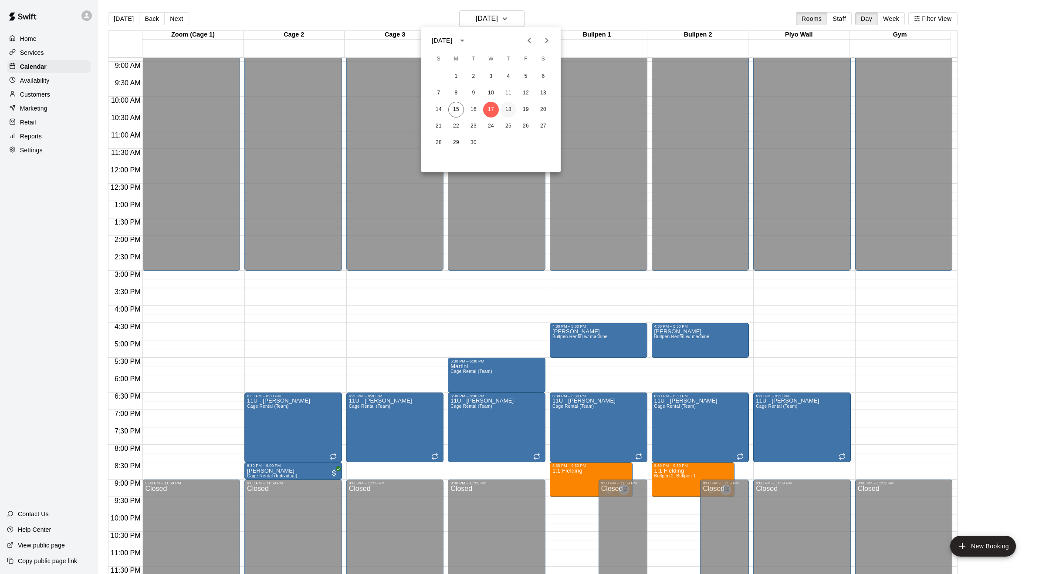
click at [507, 111] on button "18" at bounding box center [508, 110] width 16 height 16
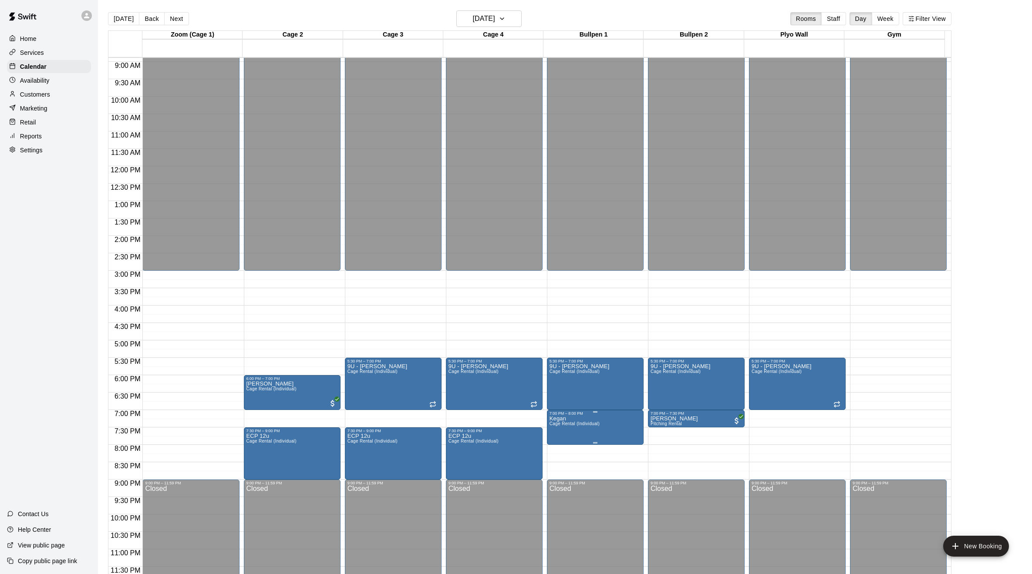
click at [560, 425] on icon "edit" at bounding box center [557, 425] width 10 height 10
click at [603, 435] on div "**********" at bounding box center [519, 294] width 261 height 486
click at [556, 424] on icon "edit" at bounding box center [557, 425] width 10 height 10
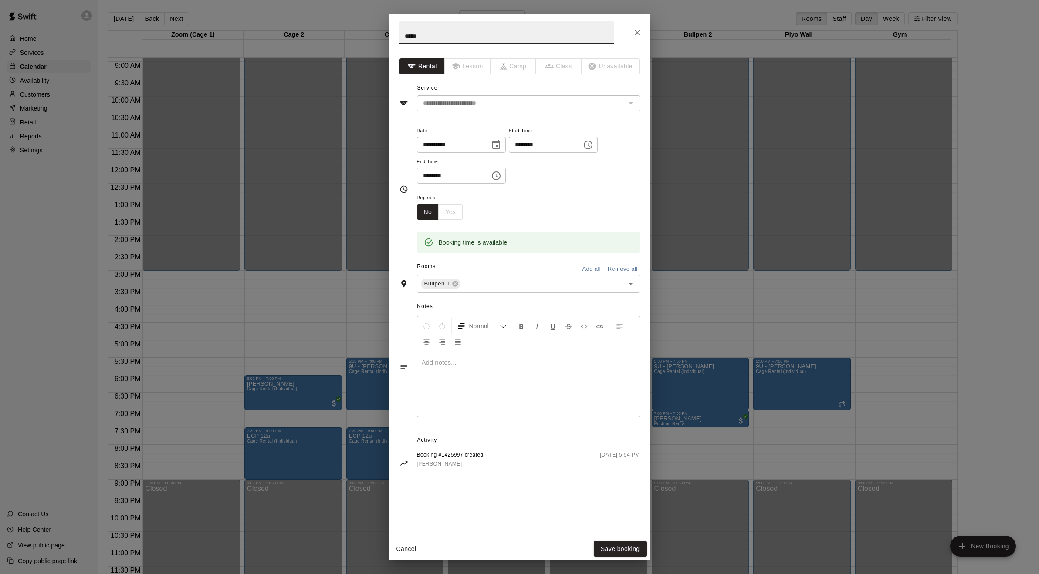
click at [465, 176] on input "********" at bounding box center [450, 176] width 67 height 16
type input "********"
click at [616, 548] on button "Save booking" at bounding box center [620, 549] width 53 height 16
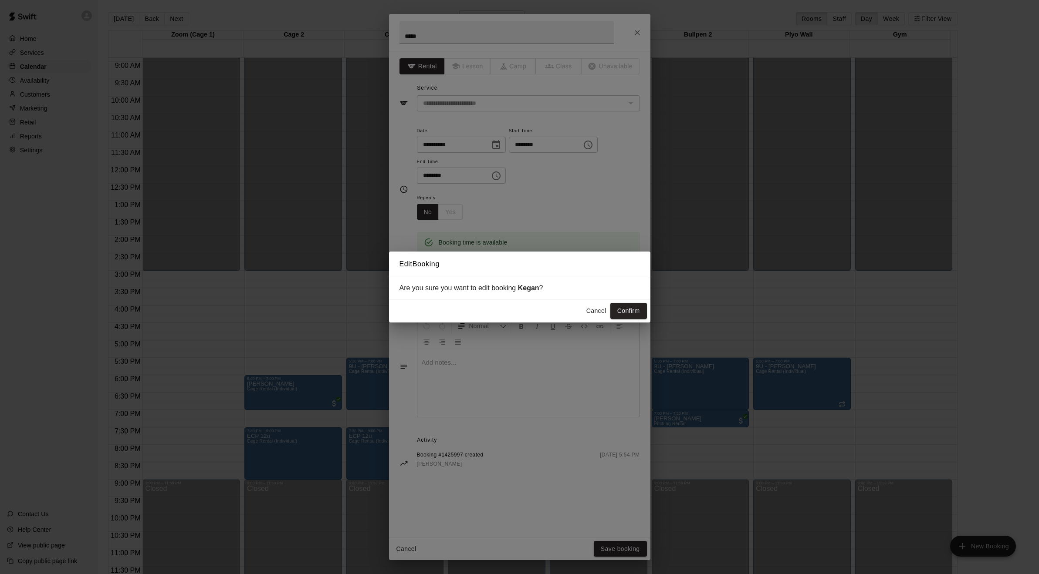
click at [625, 310] on button "Confirm" at bounding box center [628, 311] width 37 height 16
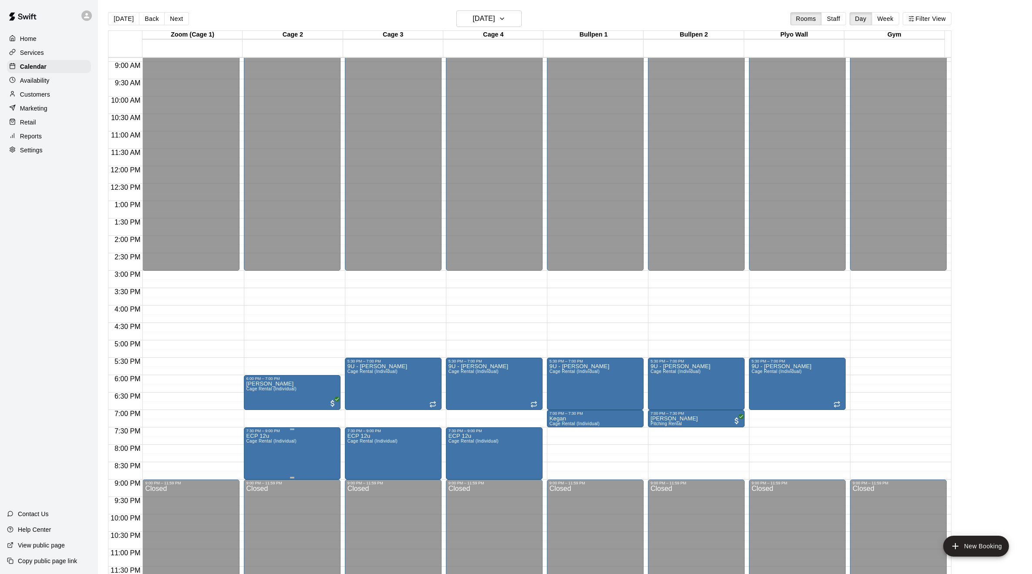
click at [254, 442] on icon "edit" at bounding box center [254, 443] width 10 height 10
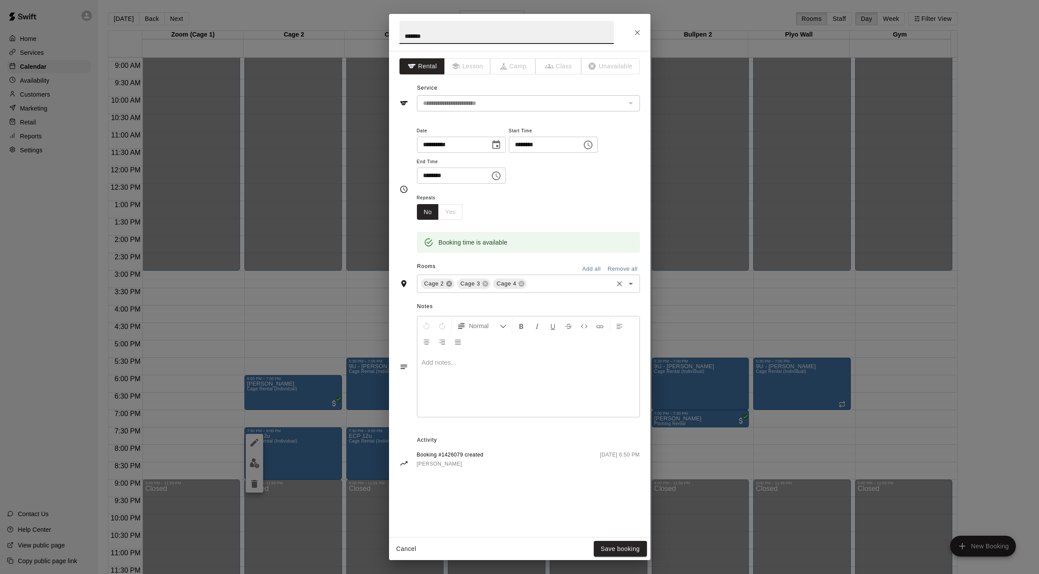
click at [446, 283] on icon at bounding box center [449, 284] width 6 height 6
click at [534, 293] on div "Notes Normal Add notes..." at bounding box center [519, 360] width 240 height 134
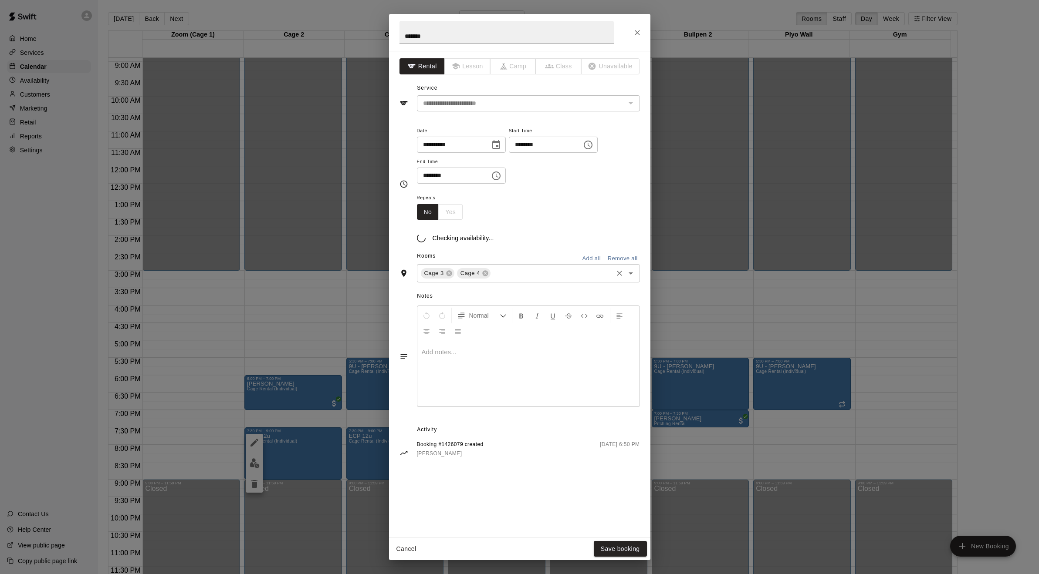
click at [528, 277] on input "text" at bounding box center [551, 273] width 119 height 11
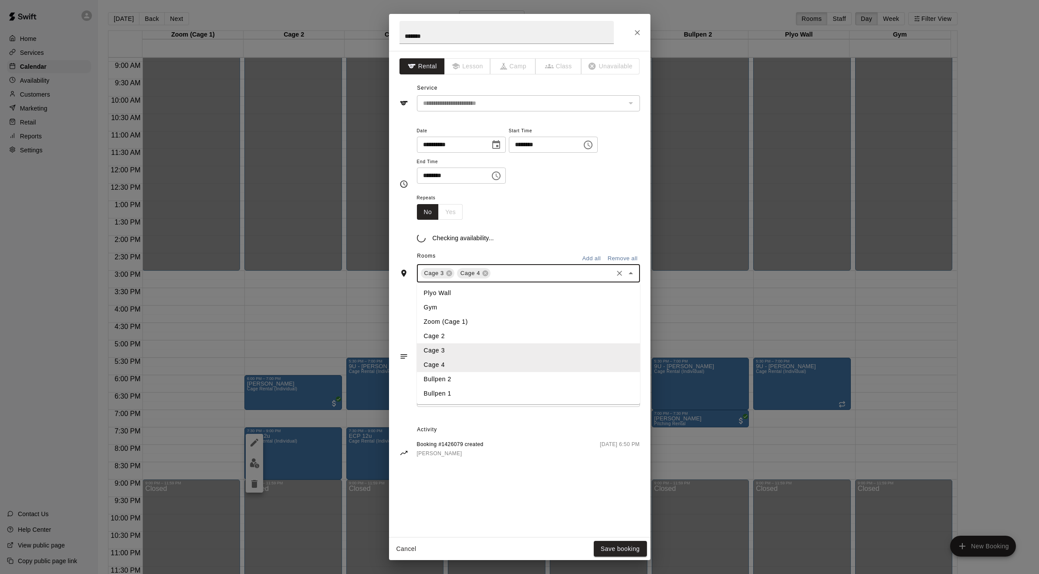
click at [439, 380] on li "Bullpen 2" at bounding box center [528, 379] width 223 height 14
click at [546, 276] on input "text" at bounding box center [572, 273] width 77 height 11
click at [465, 387] on li "Bullpen 2" at bounding box center [528, 379] width 223 height 14
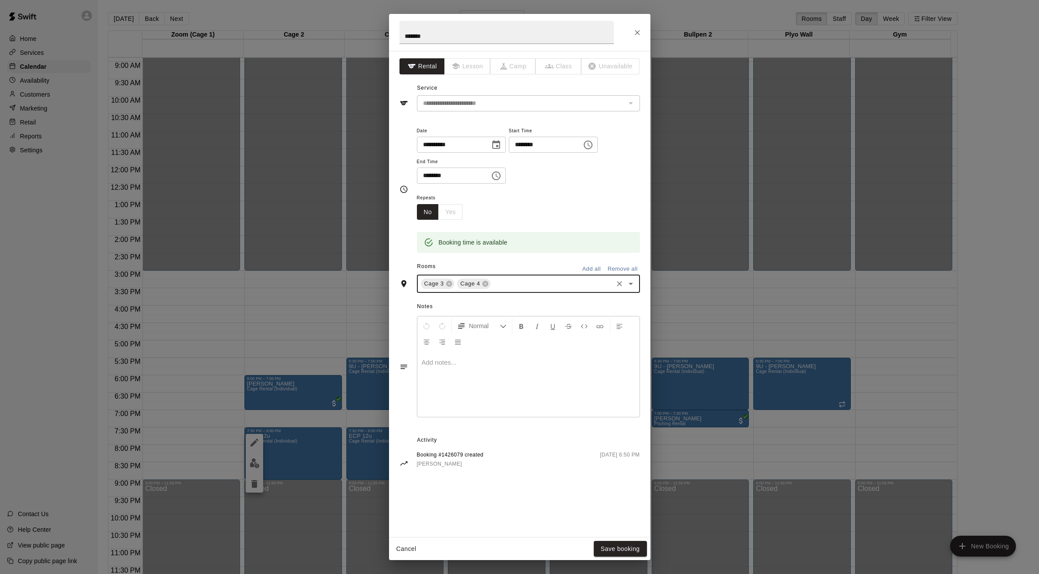
click at [516, 293] on div "Notes Normal Add notes..." at bounding box center [519, 360] width 240 height 134
click at [522, 280] on input "text" at bounding box center [551, 284] width 119 height 11
click at [550, 286] on input "text" at bounding box center [572, 284] width 77 height 11
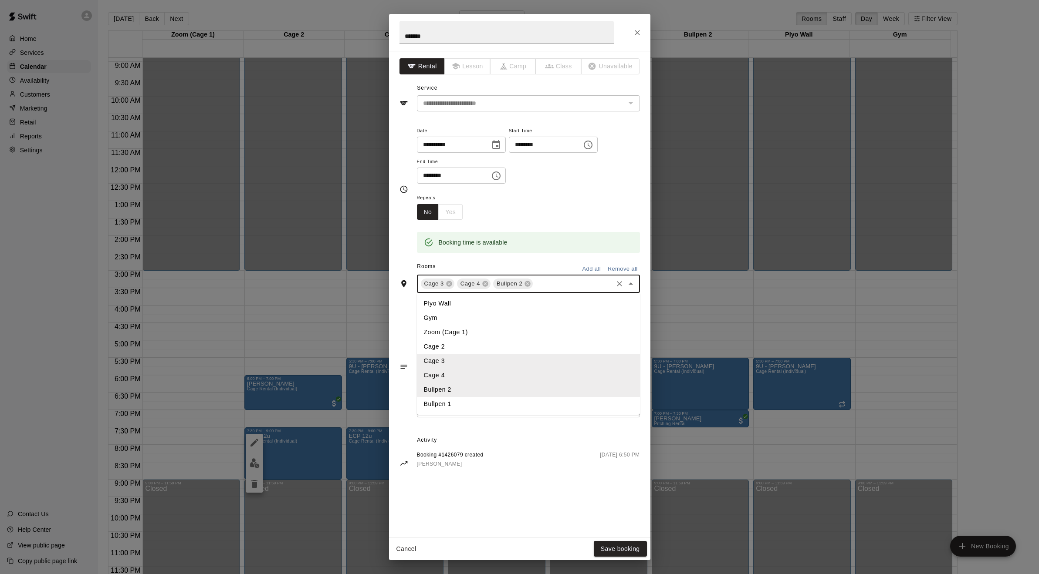
click at [459, 407] on li "Bullpen 1" at bounding box center [528, 404] width 223 height 14
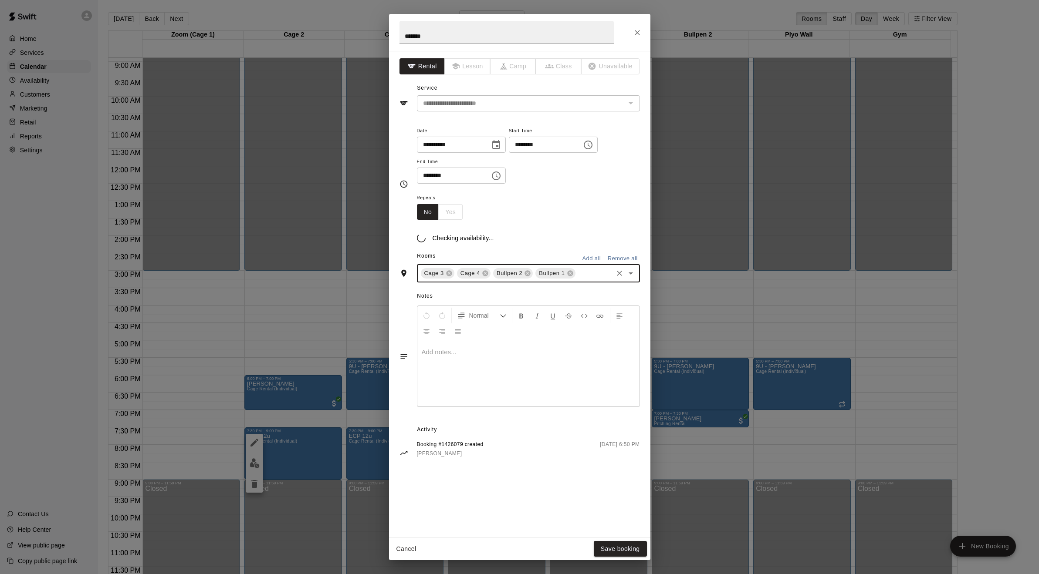
click at [581, 277] on input "text" at bounding box center [594, 273] width 35 height 11
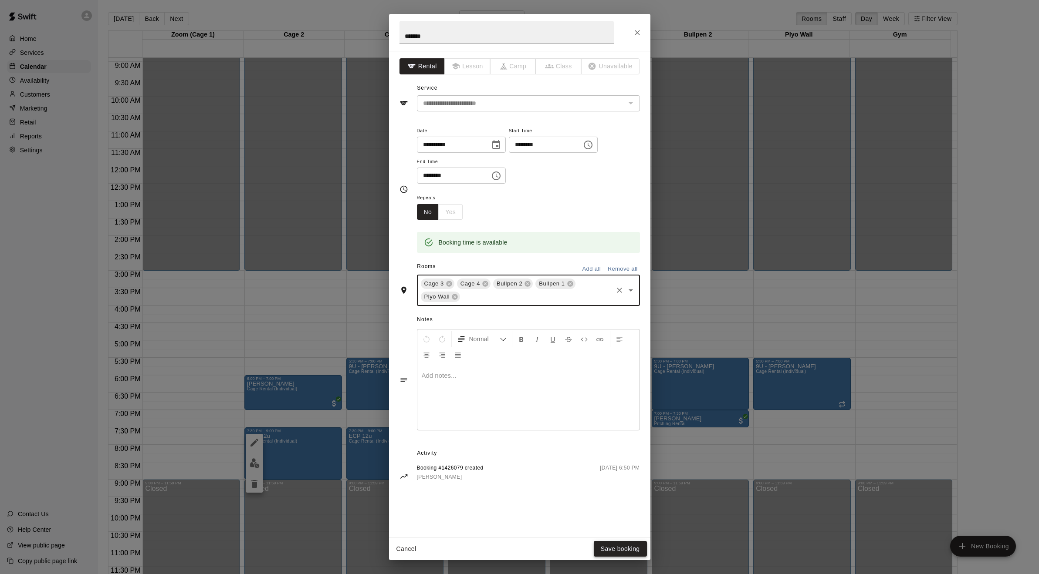
click at [619, 548] on button "Save booking" at bounding box center [620, 549] width 53 height 16
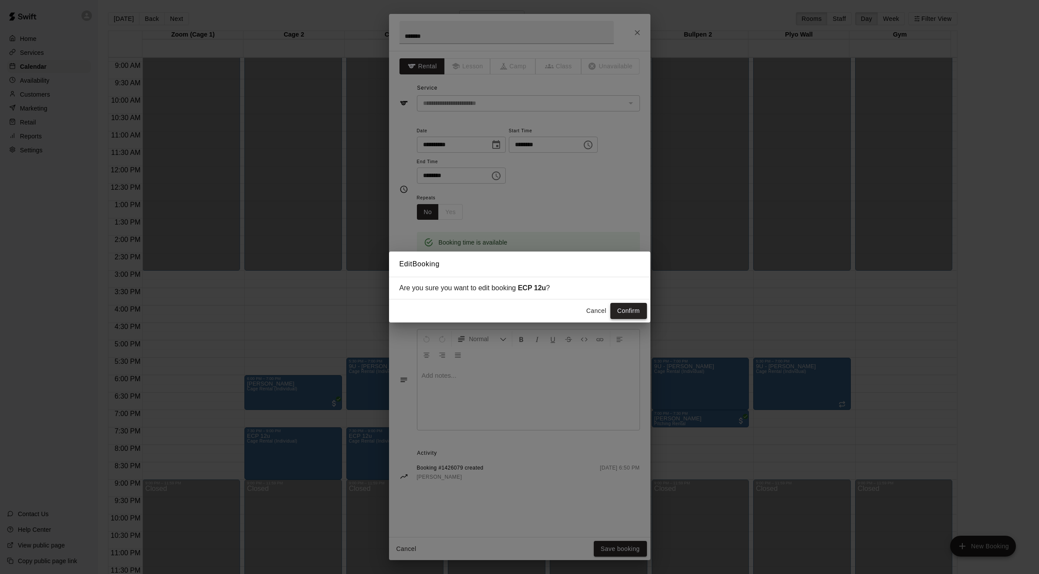
click at [631, 309] on button "Confirm" at bounding box center [628, 311] width 37 height 16
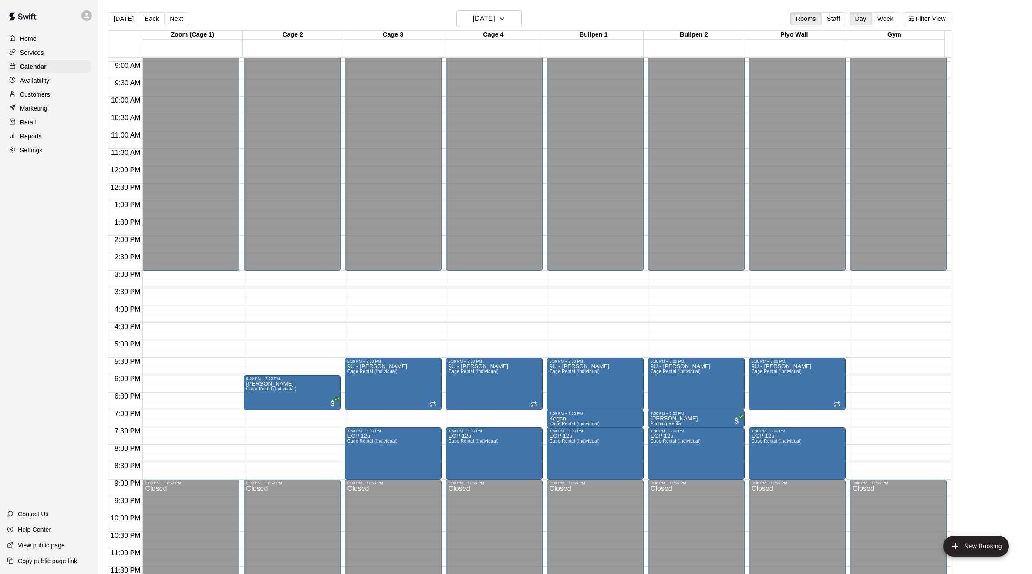
drag, startPoint x: 319, startPoint y: 429, endPoint x: 320, endPoint y: 442, distance: 12.3
click at [320, 442] on div "12:00 AM – 3:00 PM Closed 6:00 PM – 7:00 PM Tyre Williams Cage Rental (Individu…" at bounding box center [292, 166] width 97 height 836
click at [291, 429] on div "12:00 AM – 3:00 PM Closed 6:00 PM – 7:00 PM Tyre Williams Cage Rental (Individu…" at bounding box center [292, 166] width 97 height 836
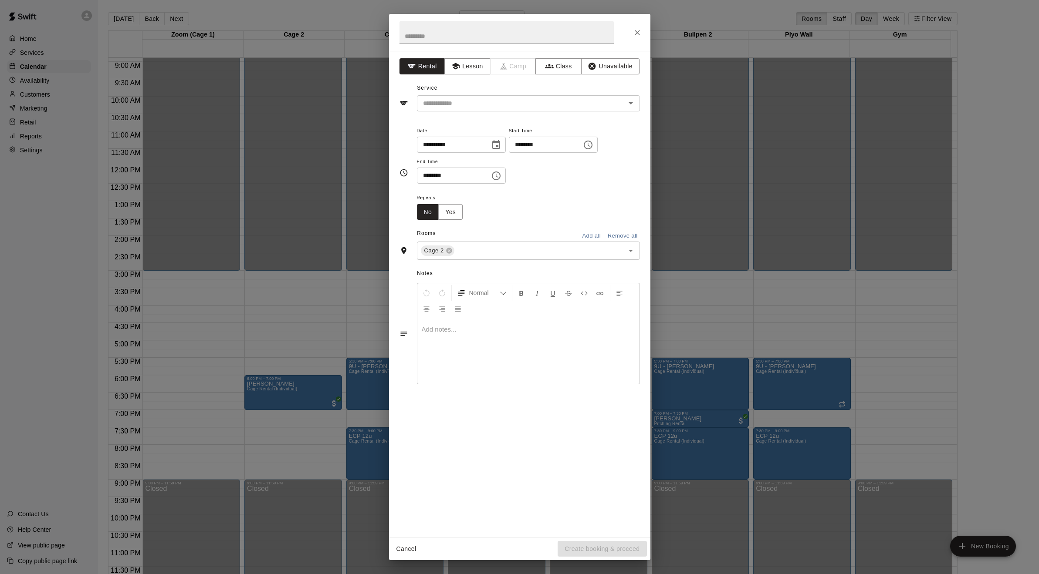
click at [299, 439] on div "**********" at bounding box center [519, 287] width 1039 height 574
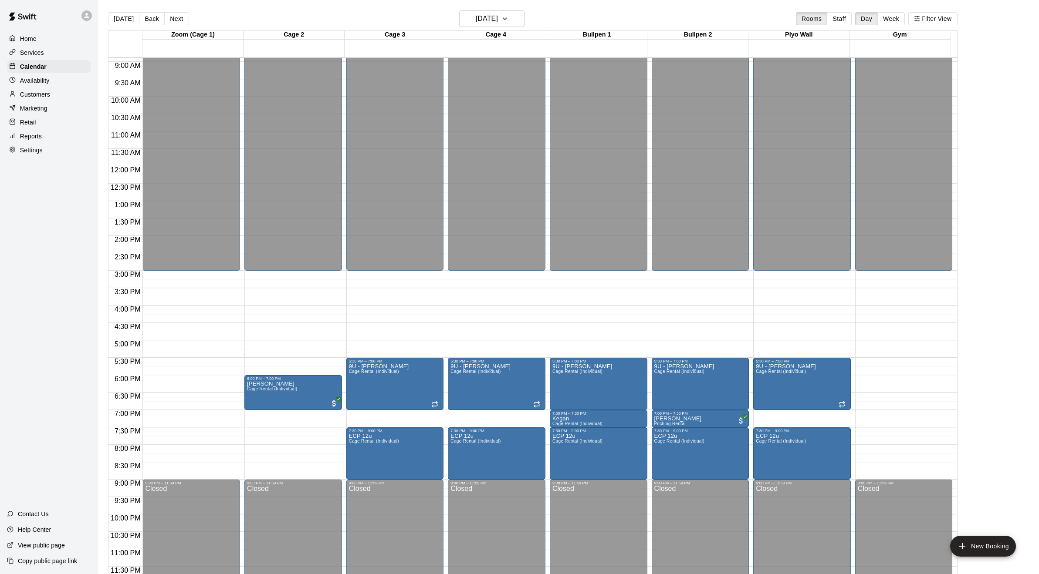
drag, startPoint x: 290, startPoint y: 429, endPoint x: 290, endPoint y: 443, distance: 13.9
click at [290, 443] on div "**********" at bounding box center [519, 287] width 1039 height 574
click at [277, 431] on div "12:00 AM – 3:00 PM Closed 6:00 PM – 7:00 PM Tyre Williams Cage Rental (Individu…" at bounding box center [293, 166] width 98 height 836
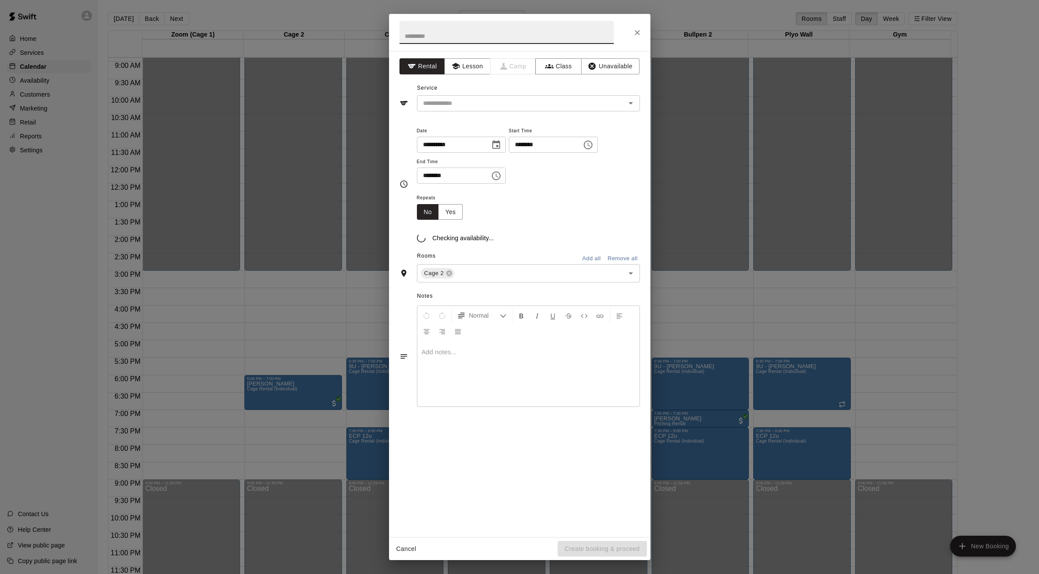
click at [441, 36] on input "text" at bounding box center [506, 32] width 214 height 23
type input "*****"
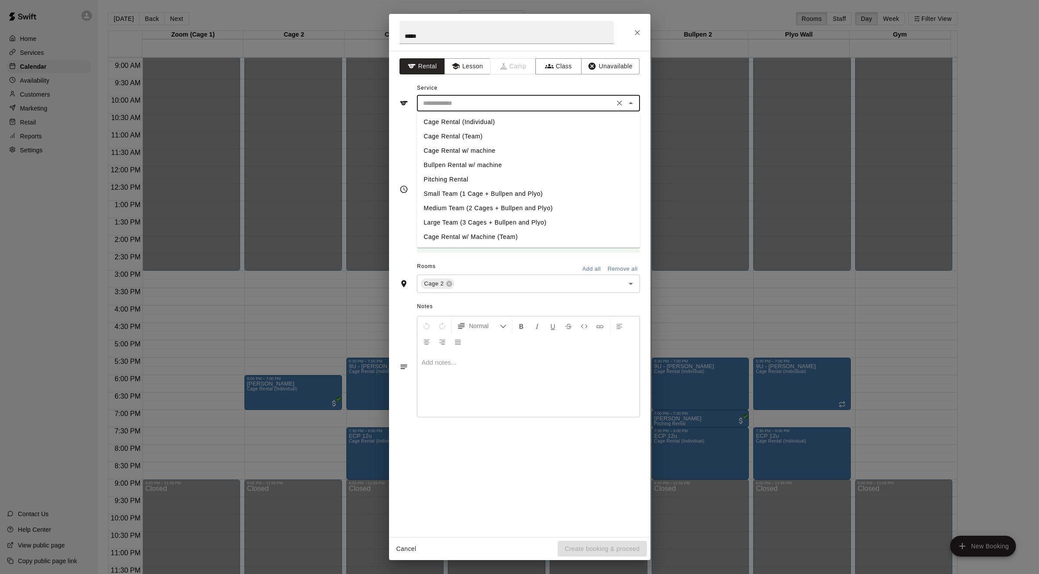
click at [438, 102] on input "text" at bounding box center [515, 103] width 192 height 11
click at [463, 121] on li "Cage Rental (Individual)" at bounding box center [528, 122] width 223 height 14
type input "**********"
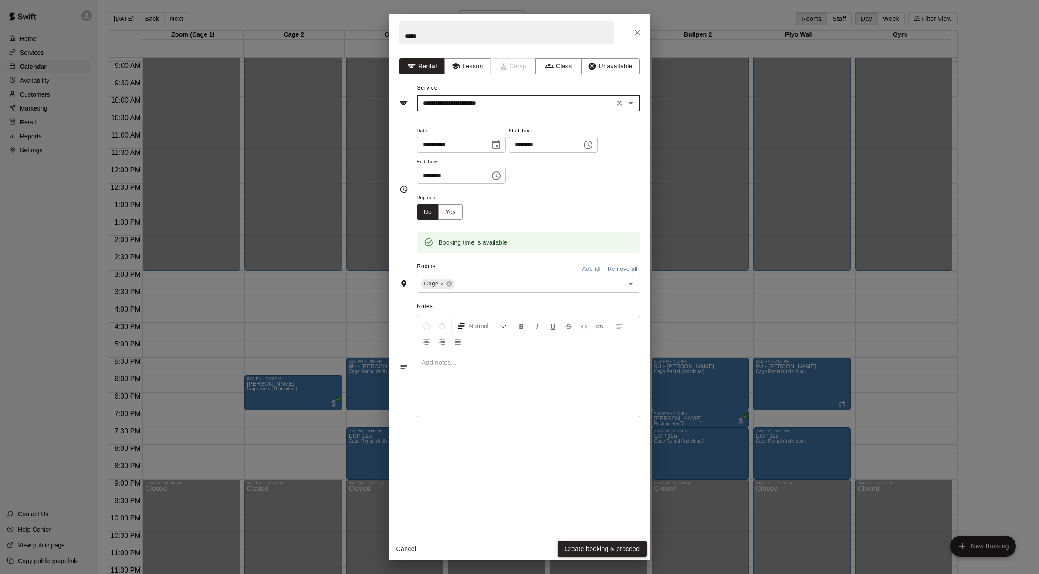
click at [591, 551] on button "Create booking & proceed" at bounding box center [601, 549] width 89 height 16
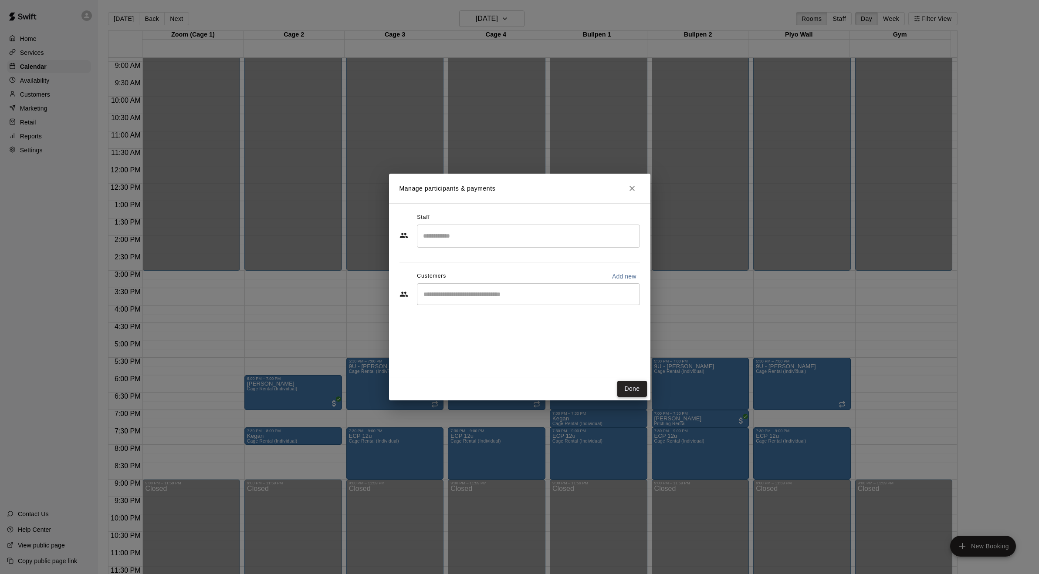
click at [635, 391] on button "Done" at bounding box center [631, 389] width 29 height 16
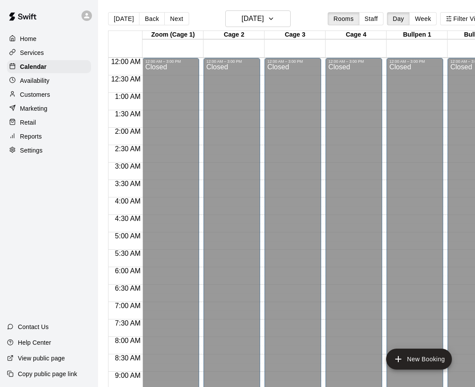
scroll to position [310, 0]
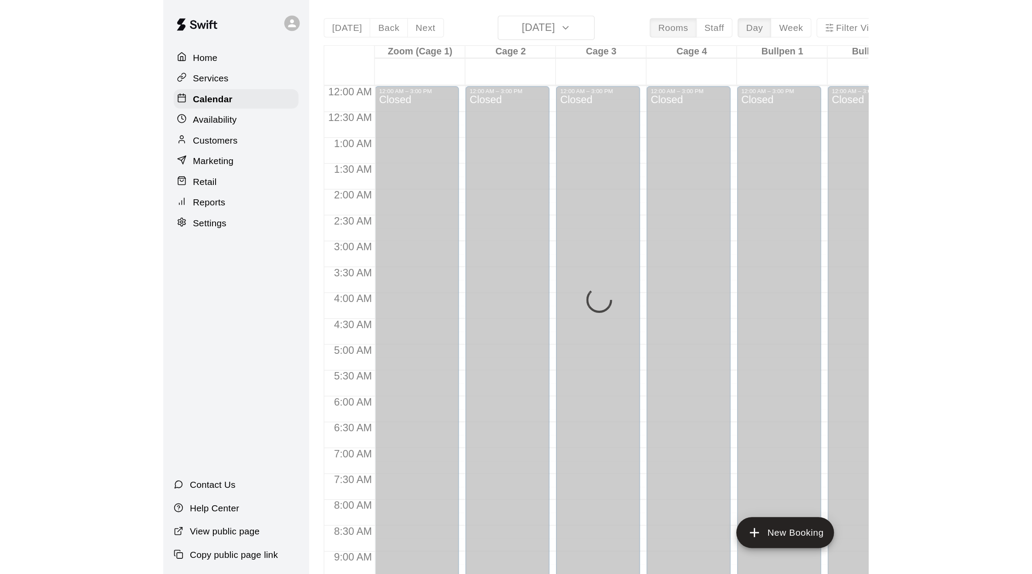
scroll to position [310, 0]
